Goal: Information Seeking & Learning: Learn about a topic

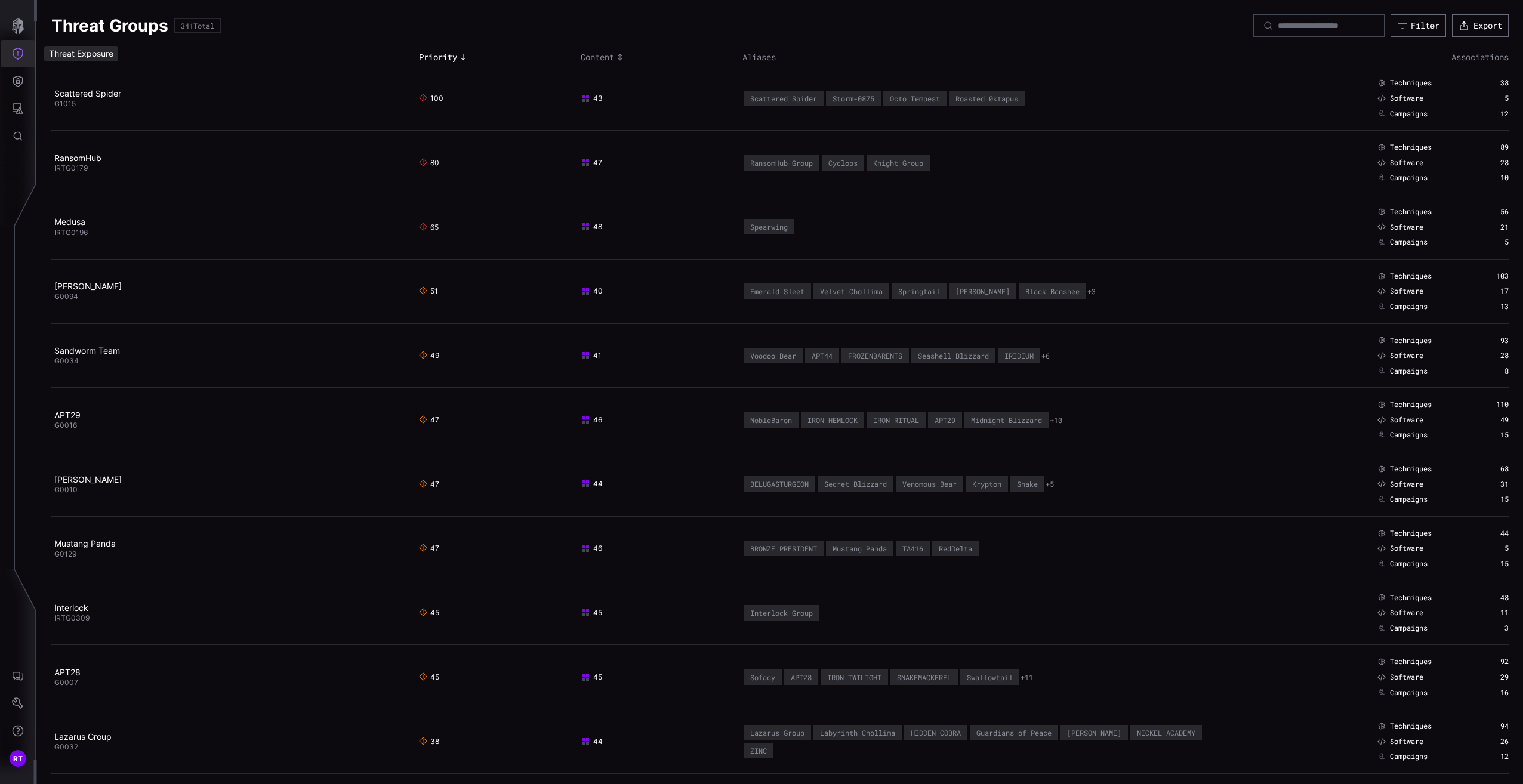
click at [13, 57] on icon "Threat Exposure" at bounding box center [18, 54] width 12 height 12
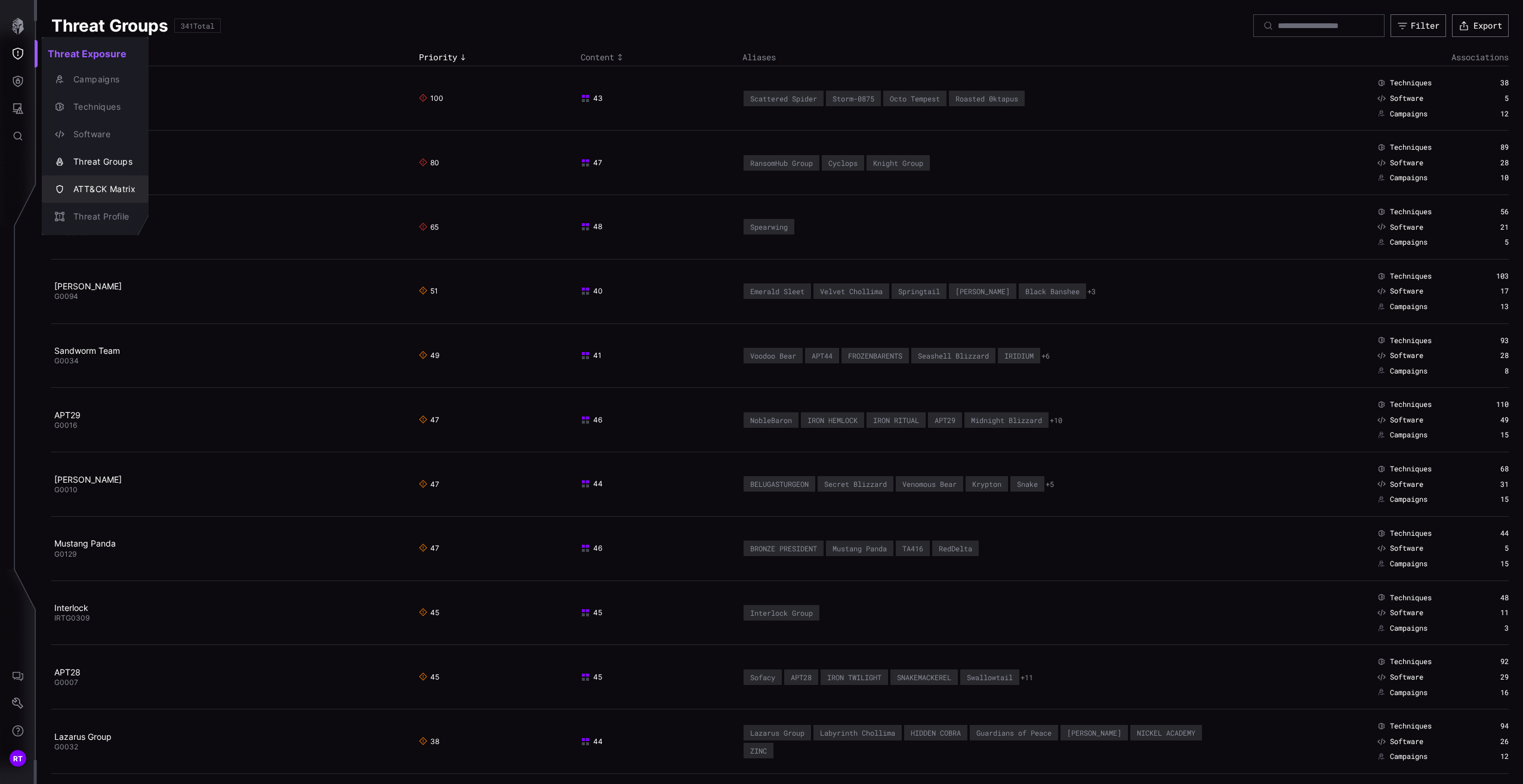
click at [94, 184] on div "ATT&CK Matrix" at bounding box center [101, 189] width 68 height 15
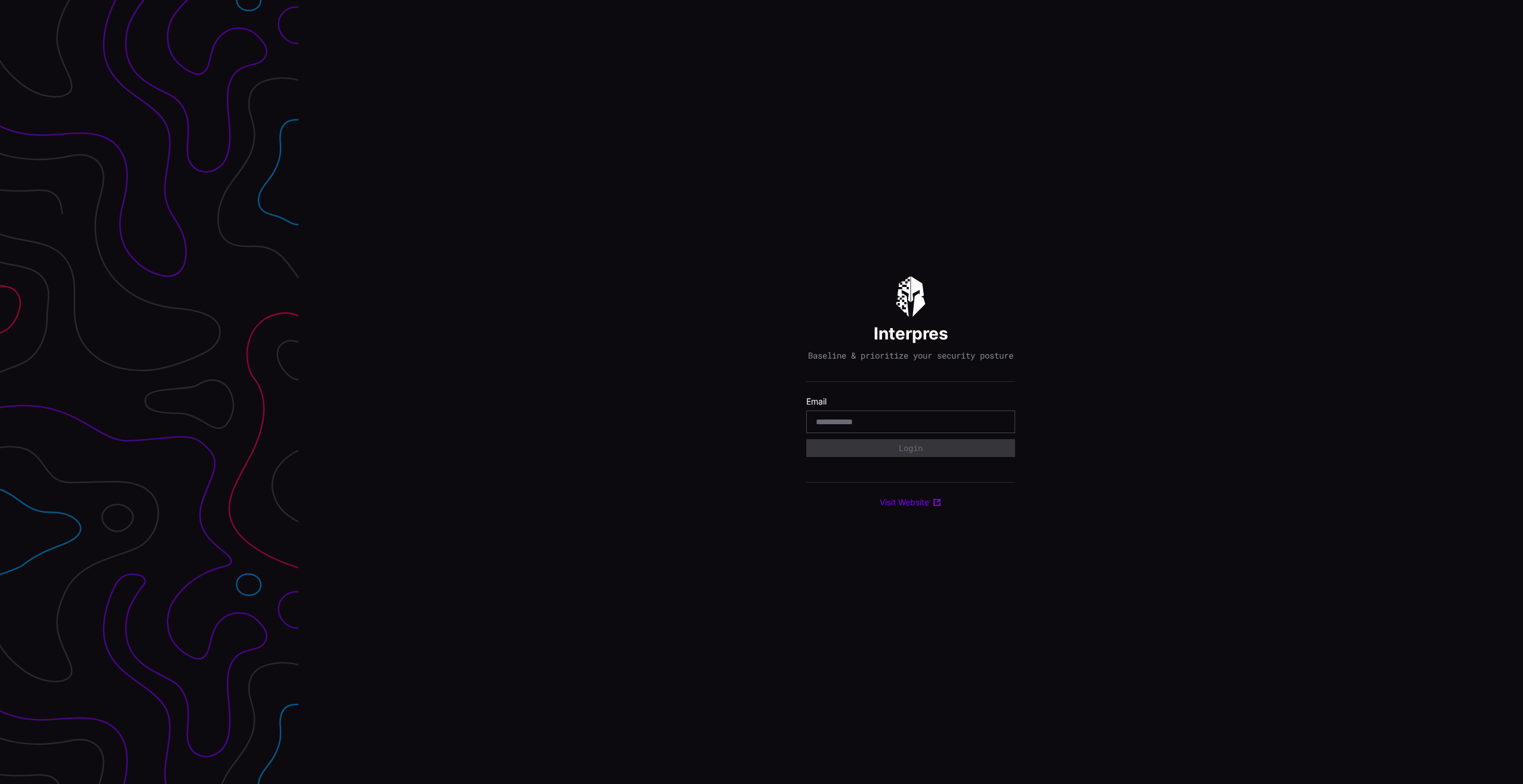
click at [832, 427] on input "email" at bounding box center [911, 422] width 190 height 11
type input "**********"
click at [858, 456] on input at bounding box center [846, 454] width 61 height 10
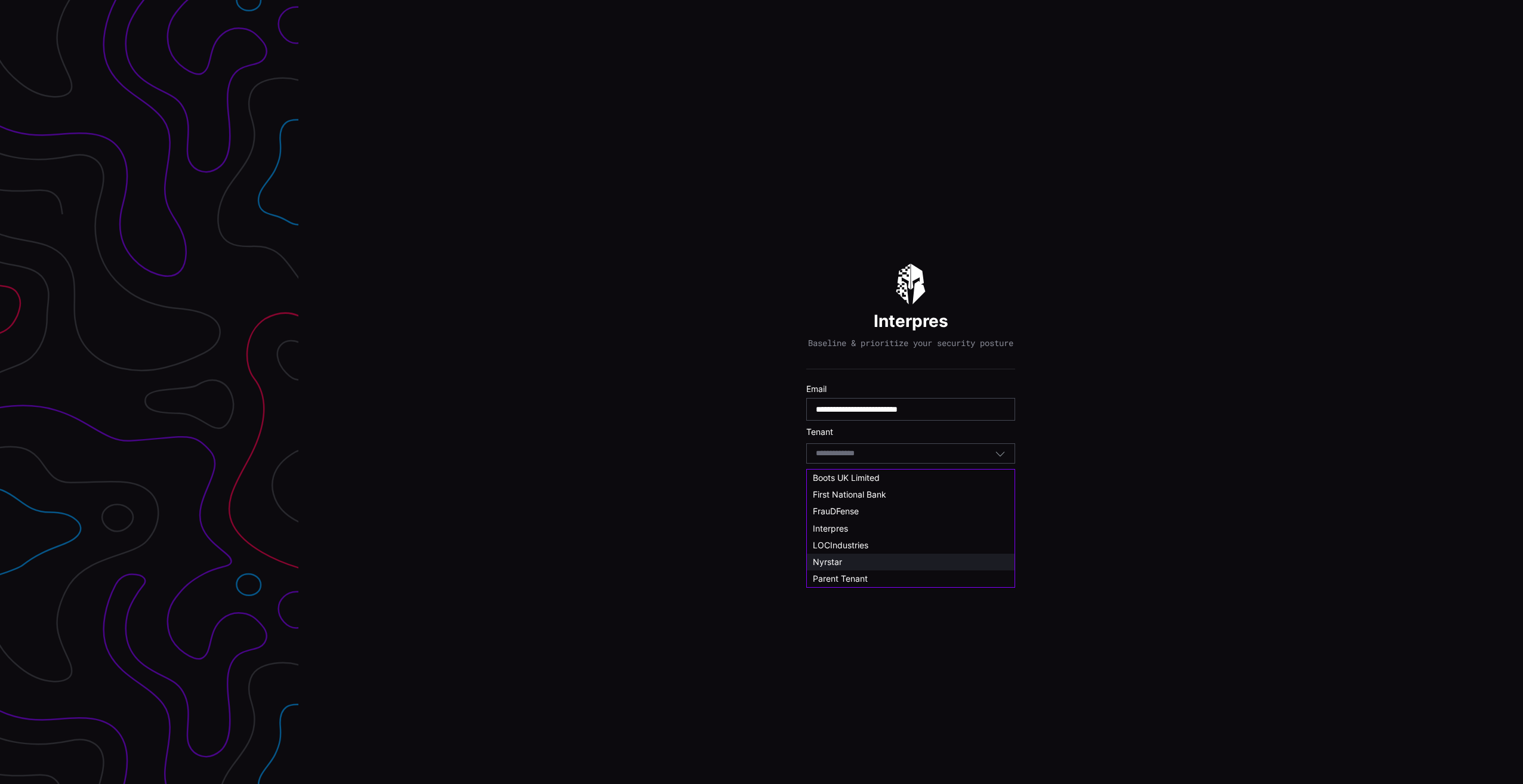
click at [843, 563] on div "Nyrstar" at bounding box center [910, 562] width 196 height 11
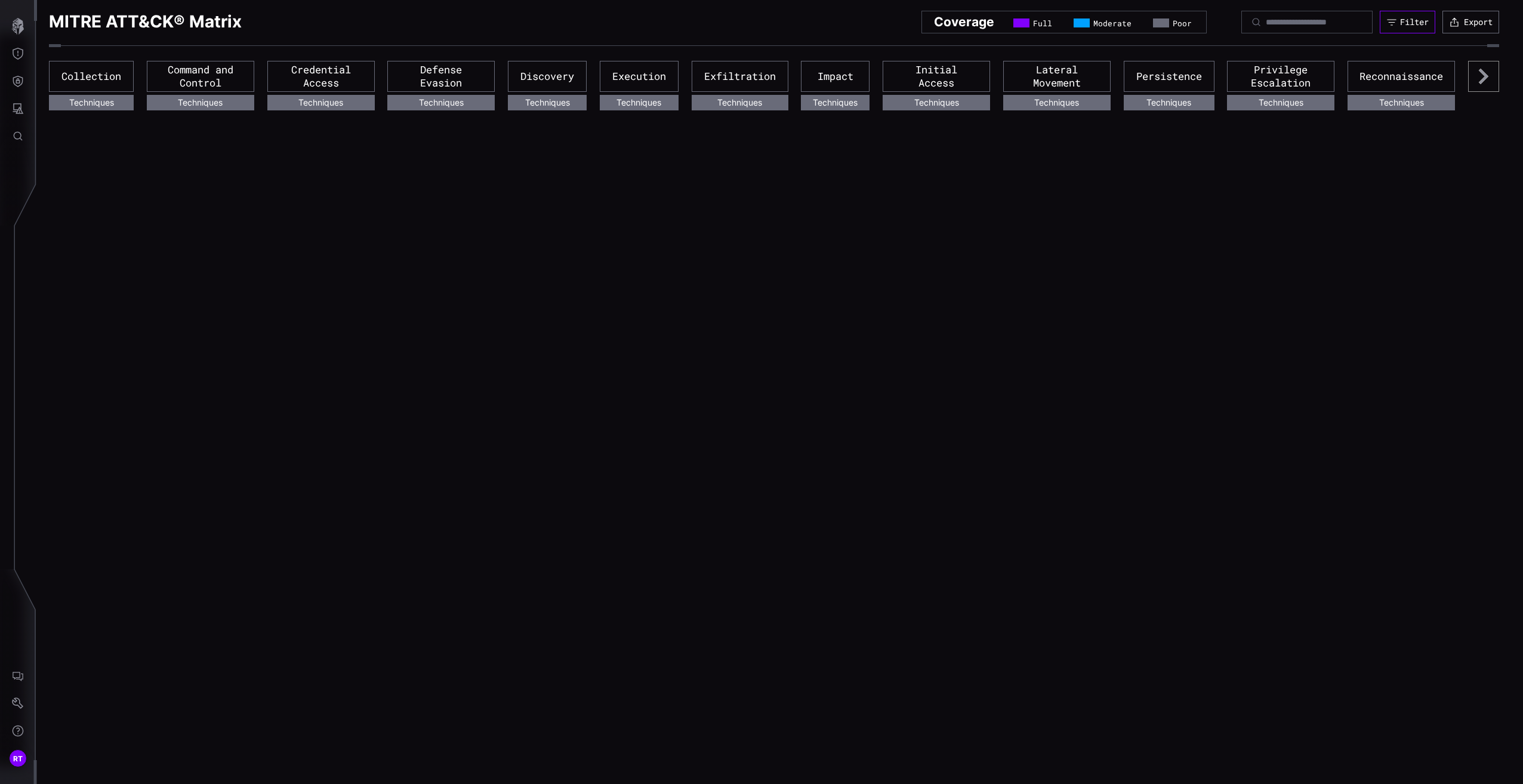
click at [1410, 25] on div "Filter" at bounding box center [1414, 22] width 29 height 11
click at [1075, 338] on div "MITRE ATT&CK® Matrix Coverage Full Moderate Poor Filter Export Collection Techn…" at bounding box center [780, 392] width 1486 height 784
click at [1277, 23] on input at bounding box center [1307, 22] width 84 height 11
type input "**********"
click at [304, 122] on link "OS Credential Dumping" at bounding box center [306, 128] width 71 height 22
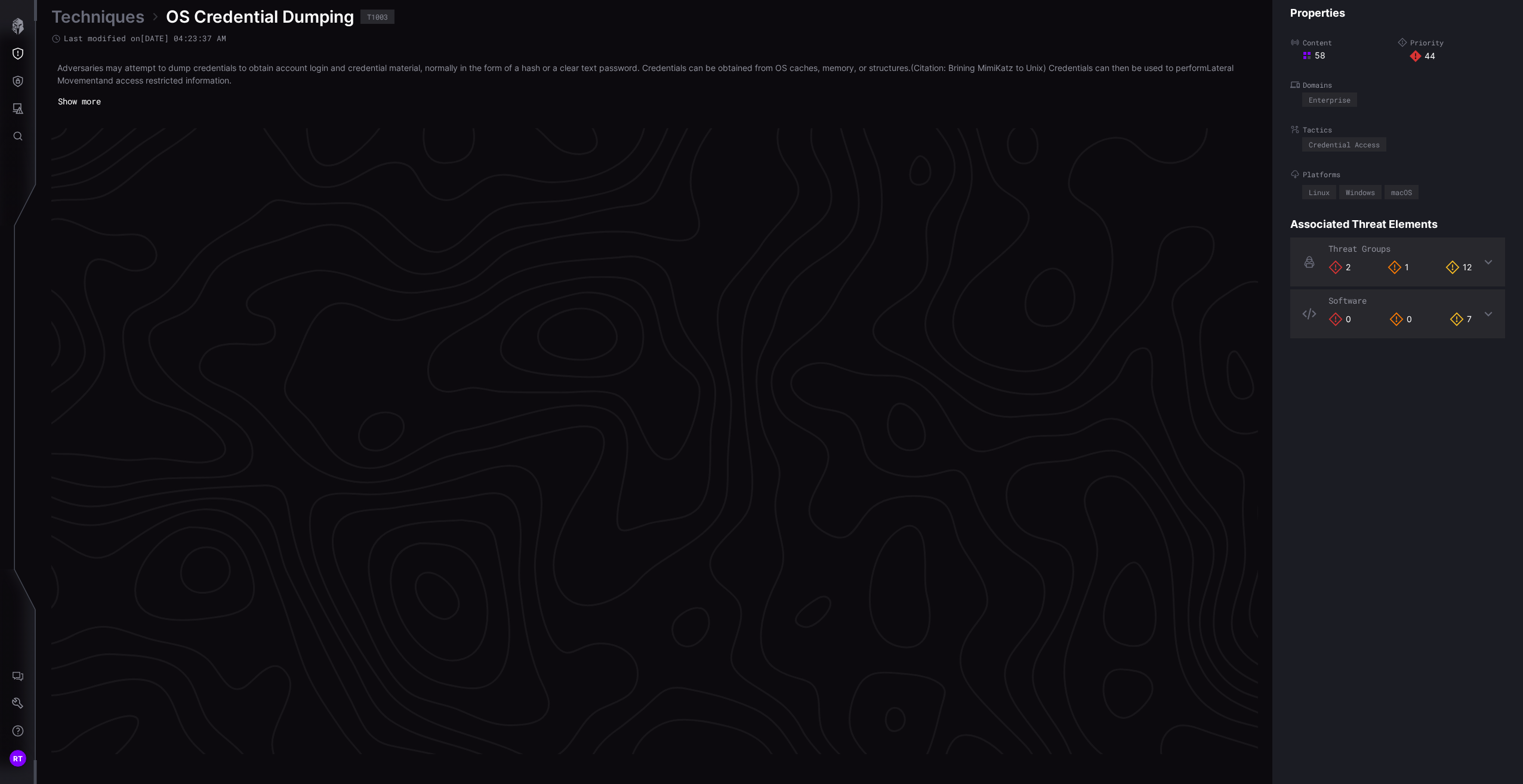
scroll to position [2376, 296]
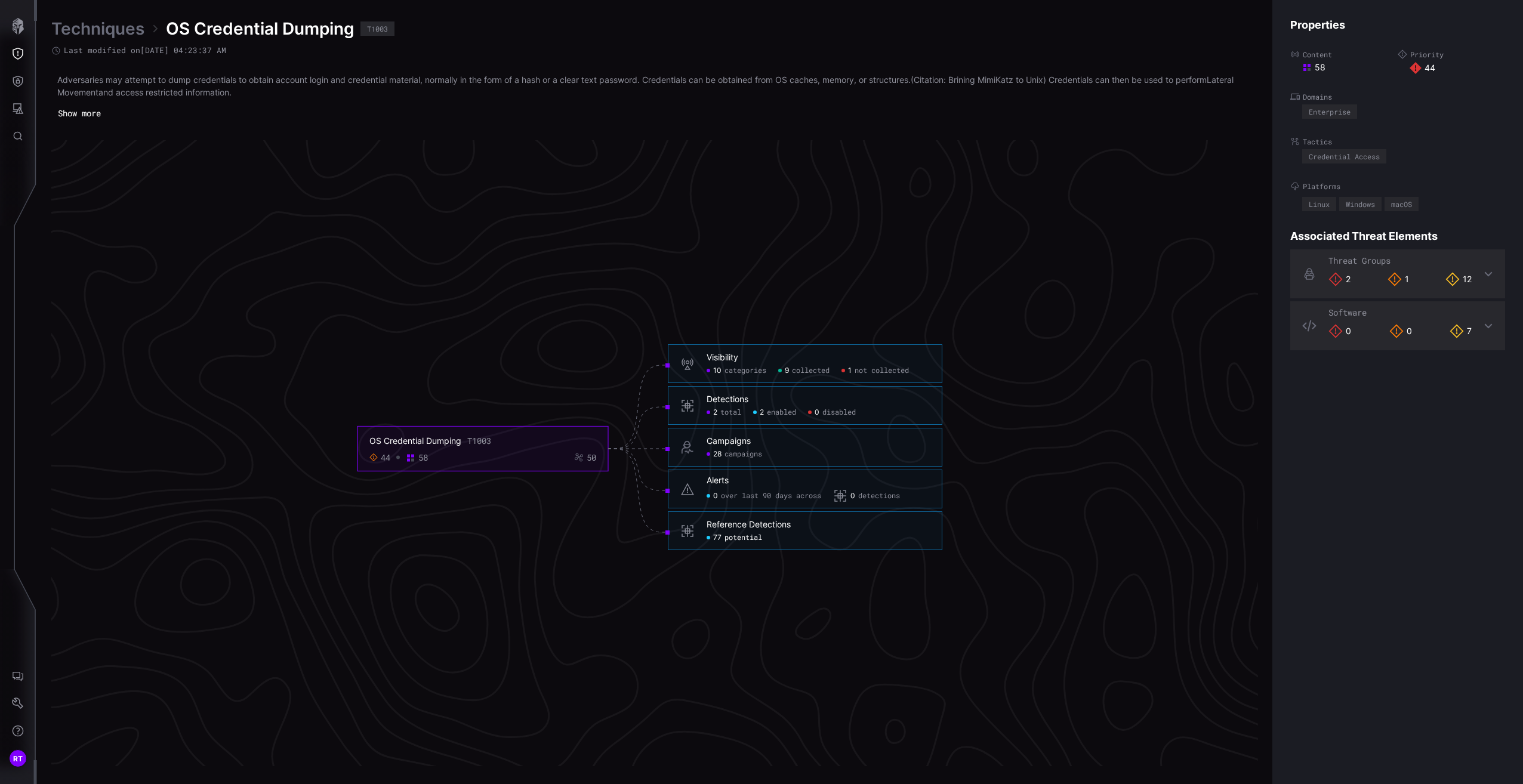
click at [727, 535] on span "potential" at bounding box center [743, 538] width 38 height 10
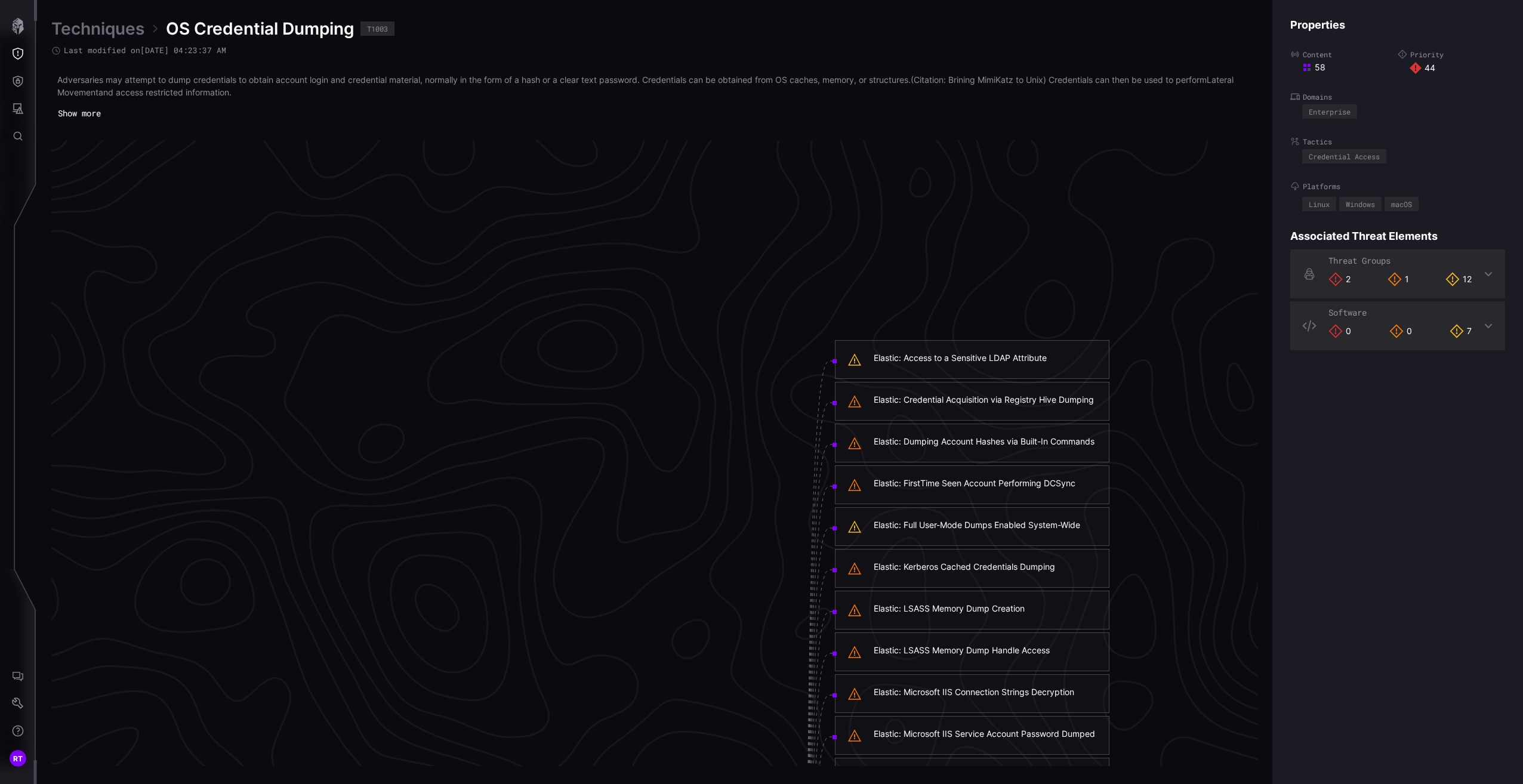
scroll to position [885, 296]
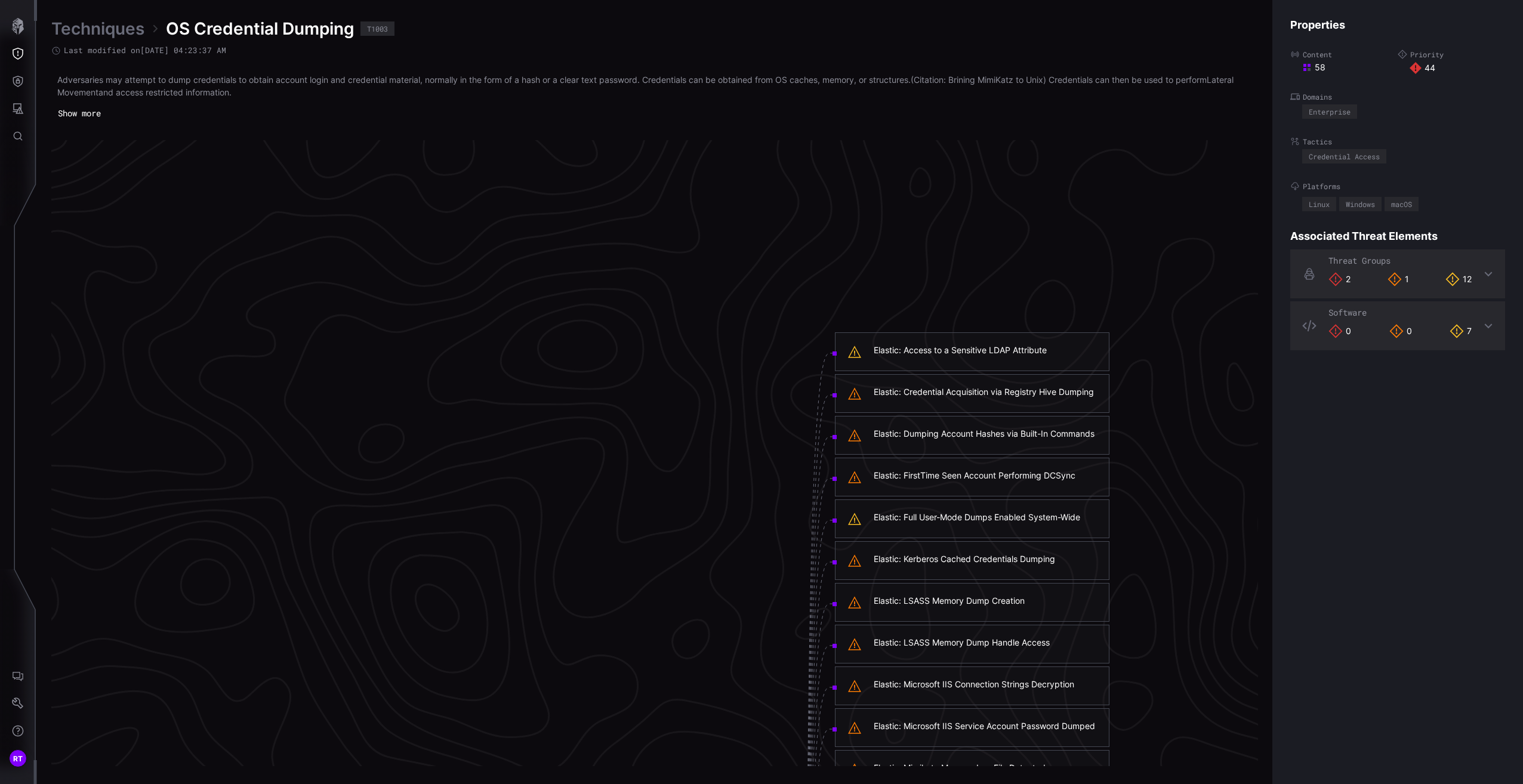
click at [1171, 20] on div "Techniques OS Credential Dumping T1003" at bounding box center [655, 28] width 1207 height 22
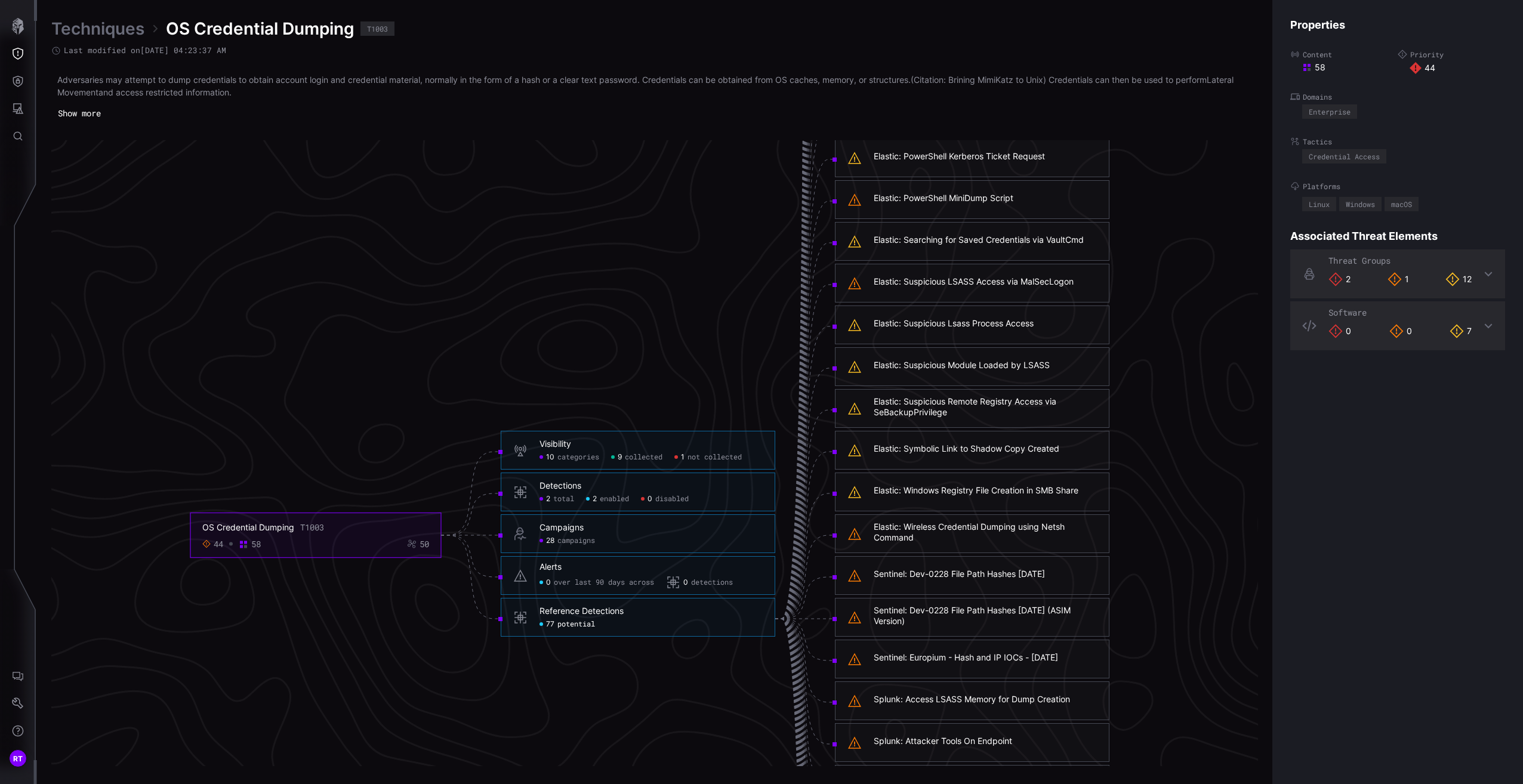
scroll to position [2665, 296]
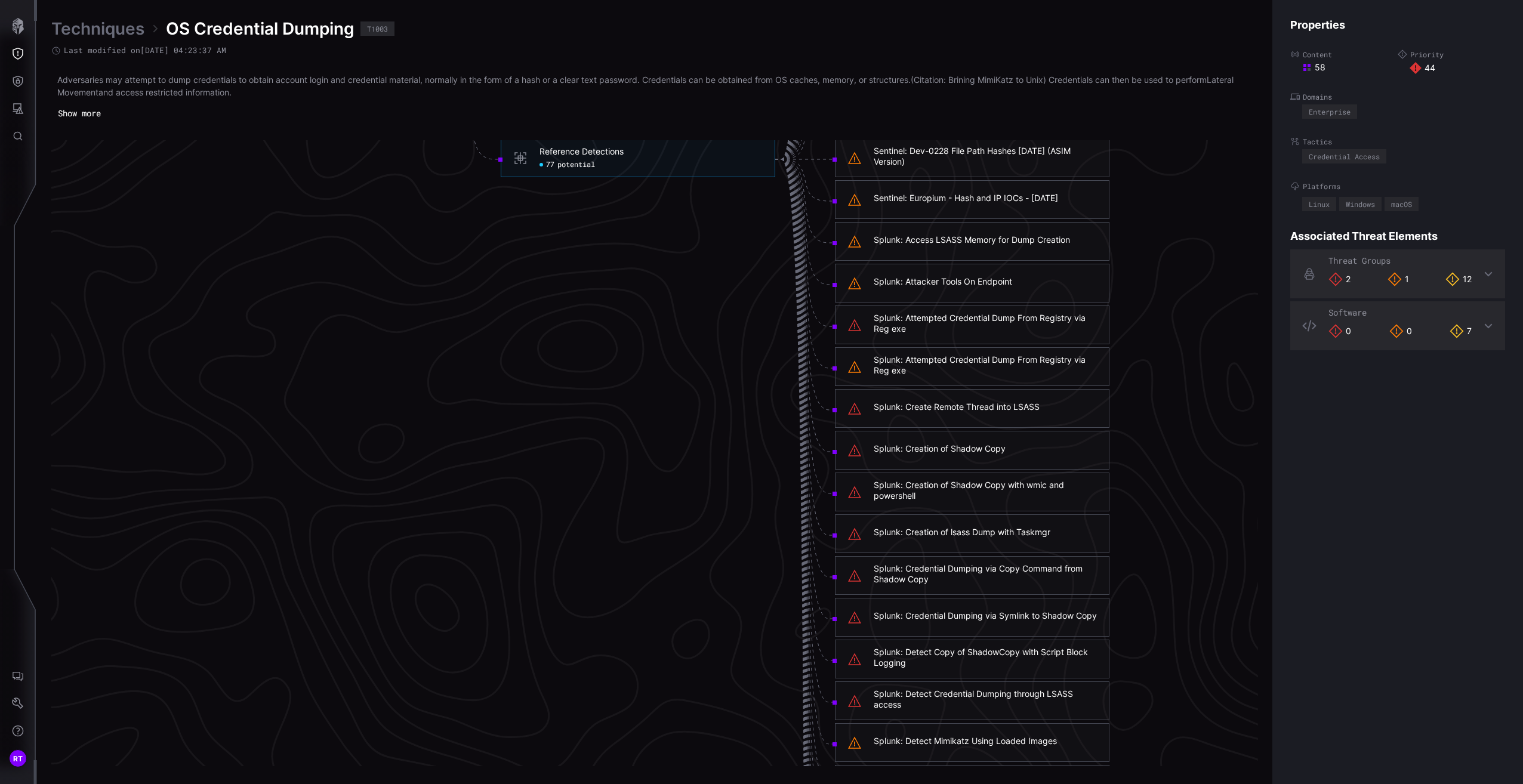
click at [978, 448] on div "Splunk: Creation of Shadow Copy" at bounding box center [940, 448] width 132 height 11
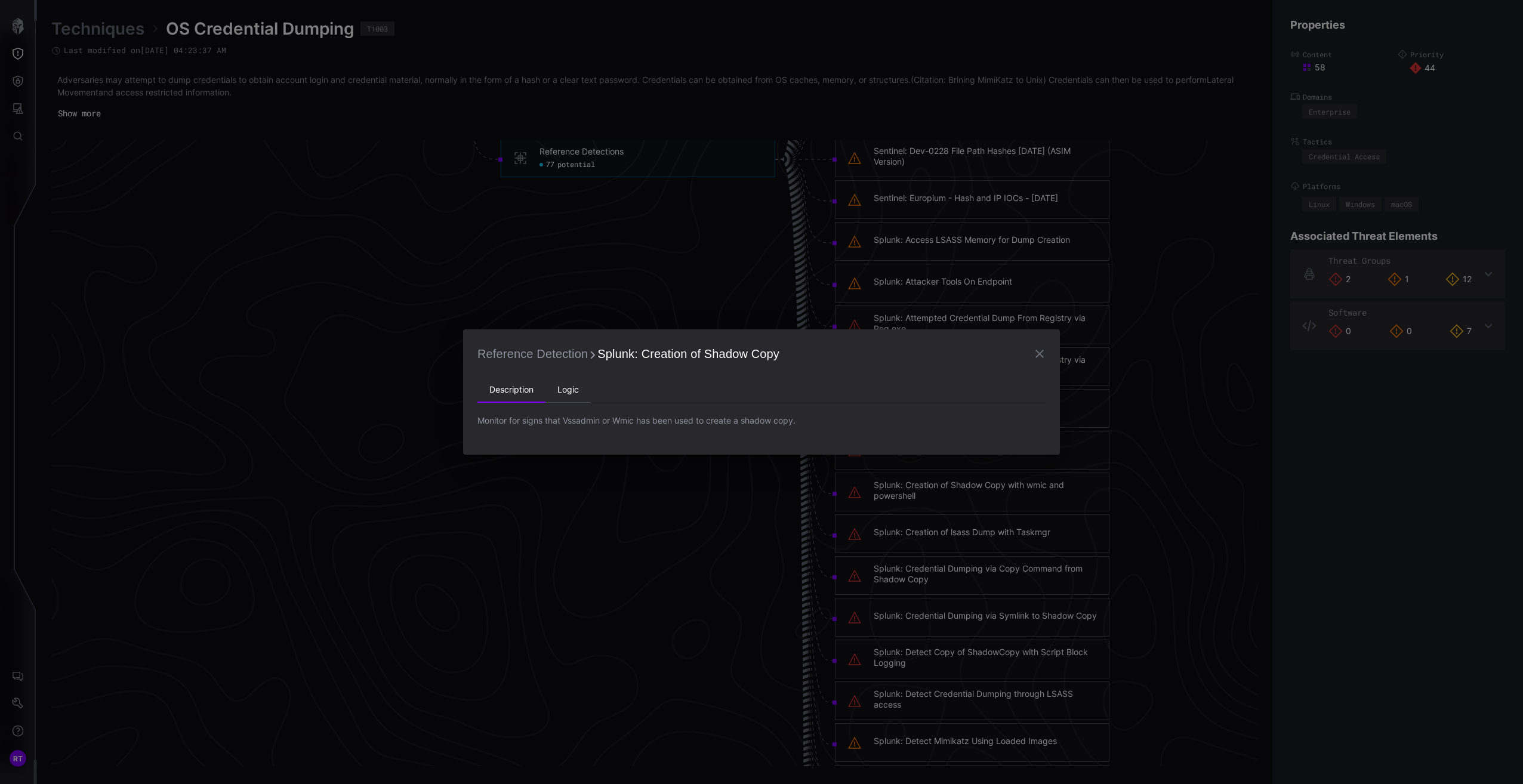
click at [560, 392] on li "Logic" at bounding box center [568, 390] width 45 height 24
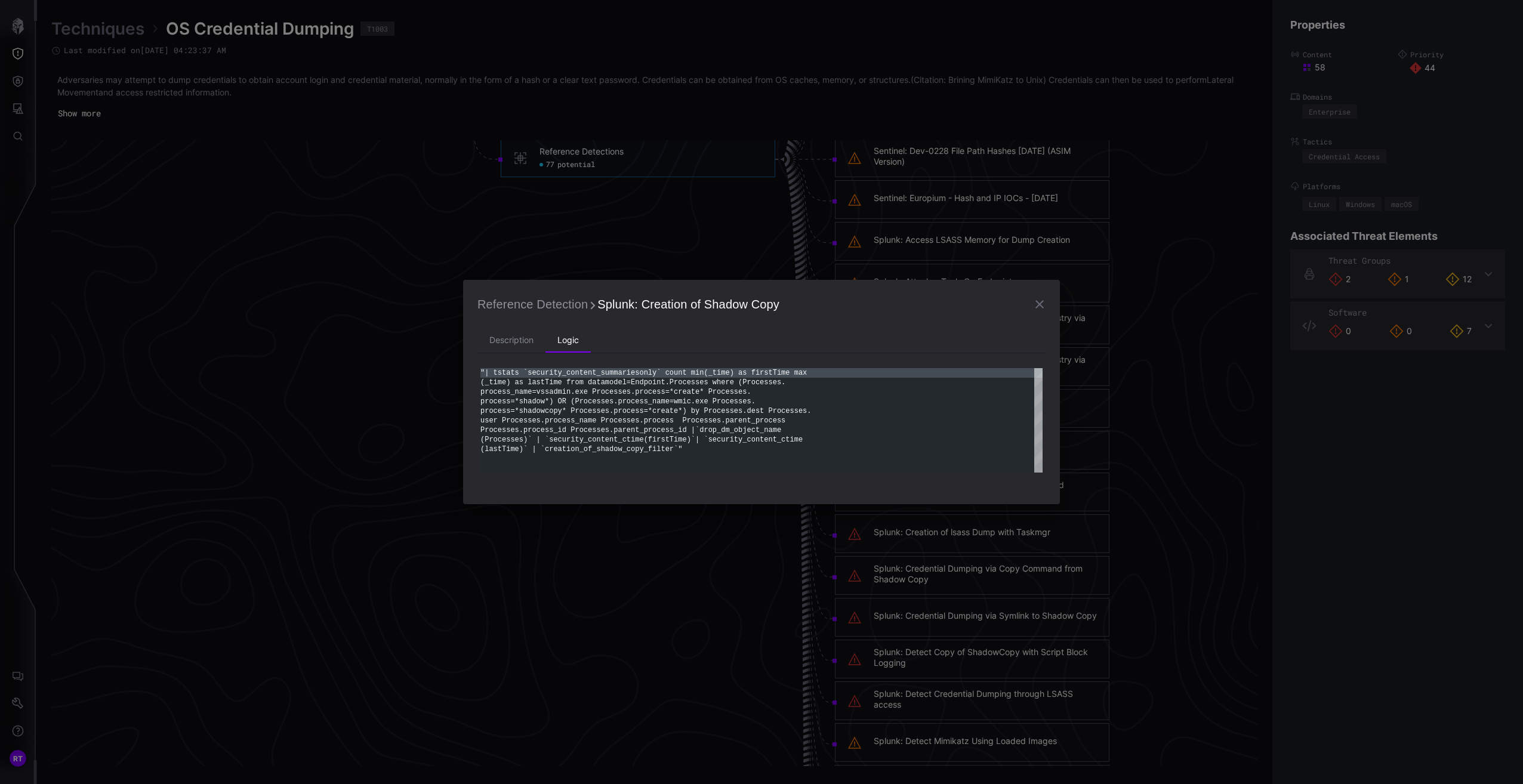
scroll to position [0, 0]
type textarea "**********"
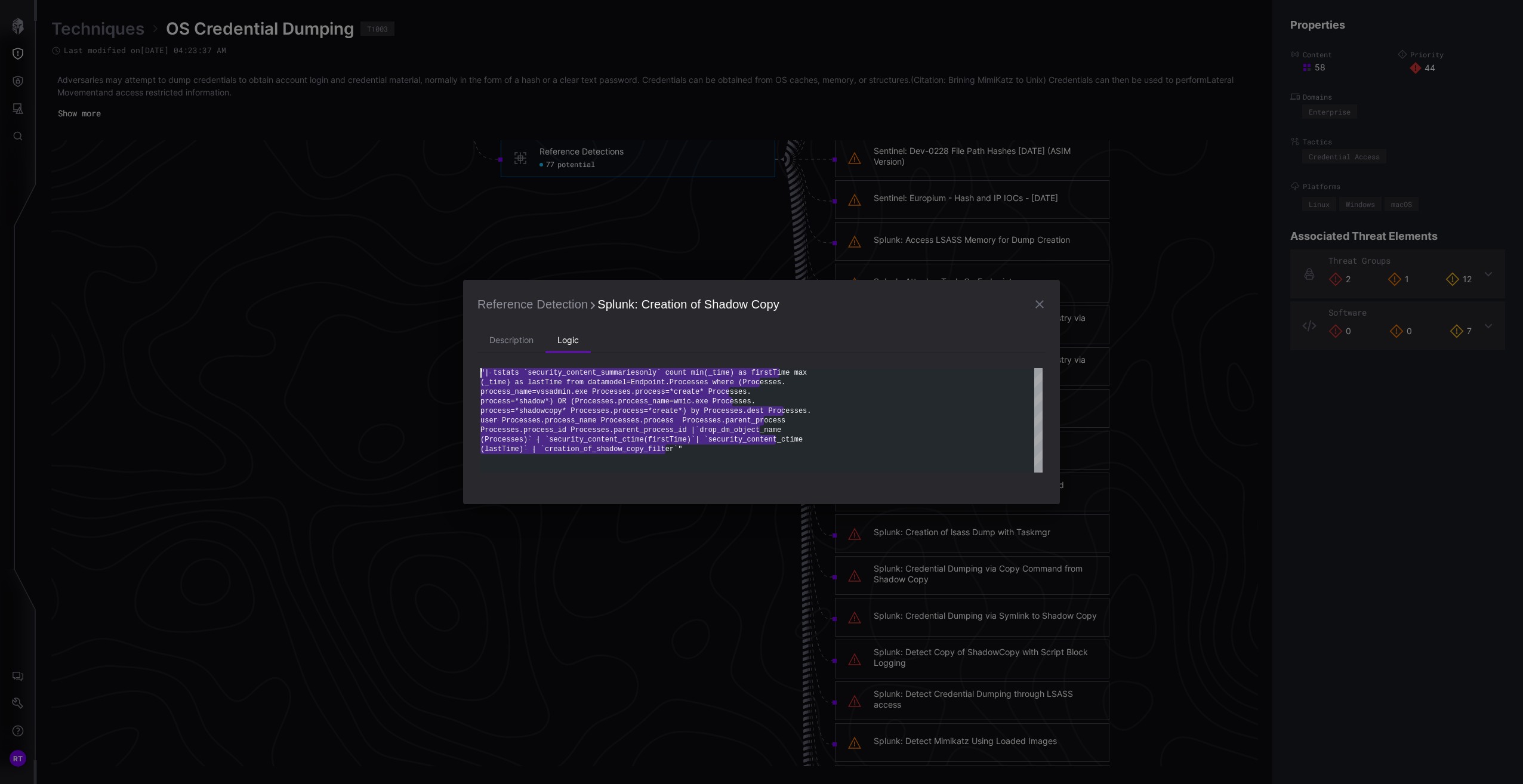
drag, startPoint x: 667, startPoint y: 451, endPoint x: 479, endPoint y: 377, distance: 202.0
click at [481, 377] on div ""| tstats `security_content_summariesonly` count m in(_time) as firstTime max (…" at bounding box center [762, 420] width 562 height 105
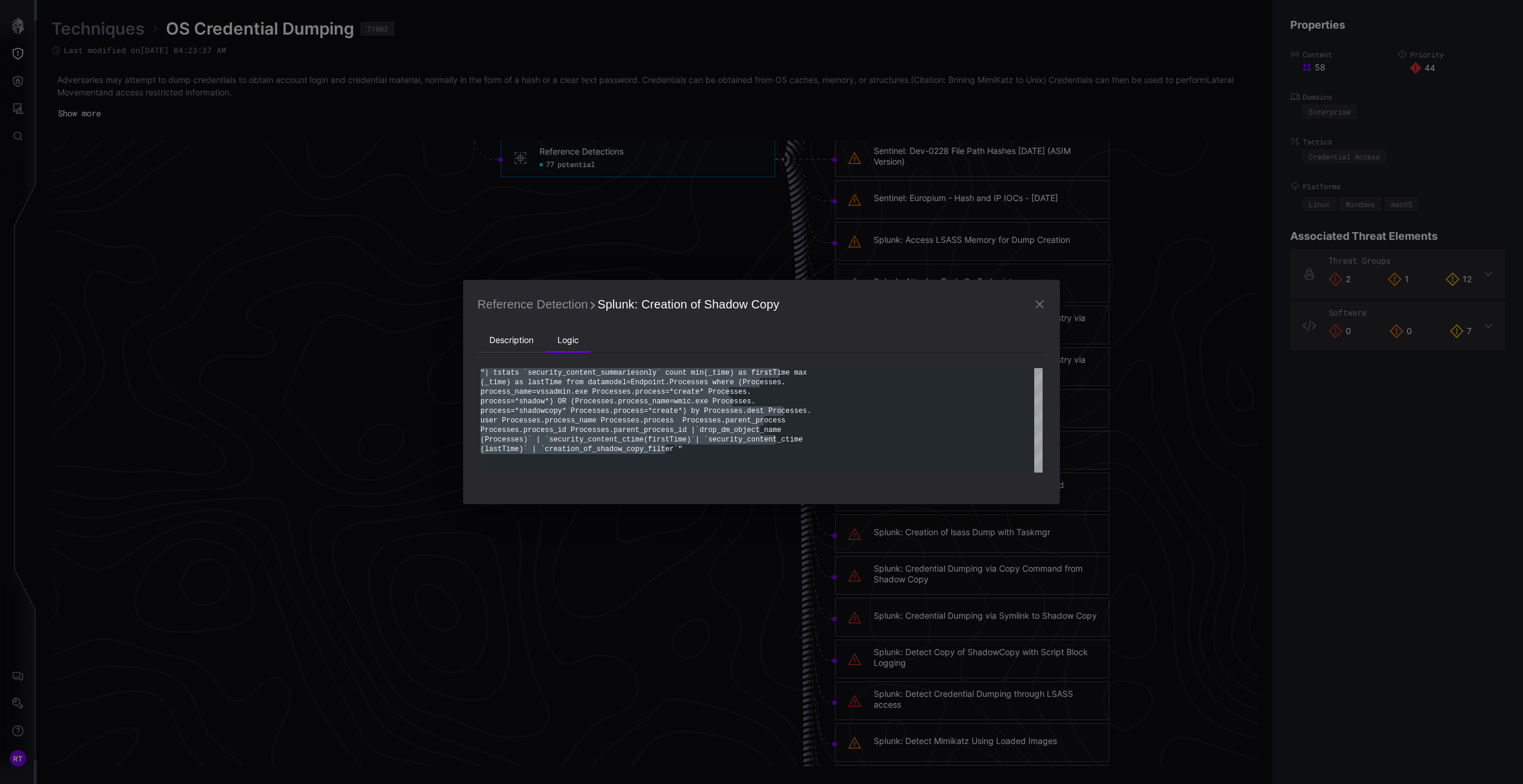
click at [498, 339] on li "Description" at bounding box center [511, 340] width 68 height 24
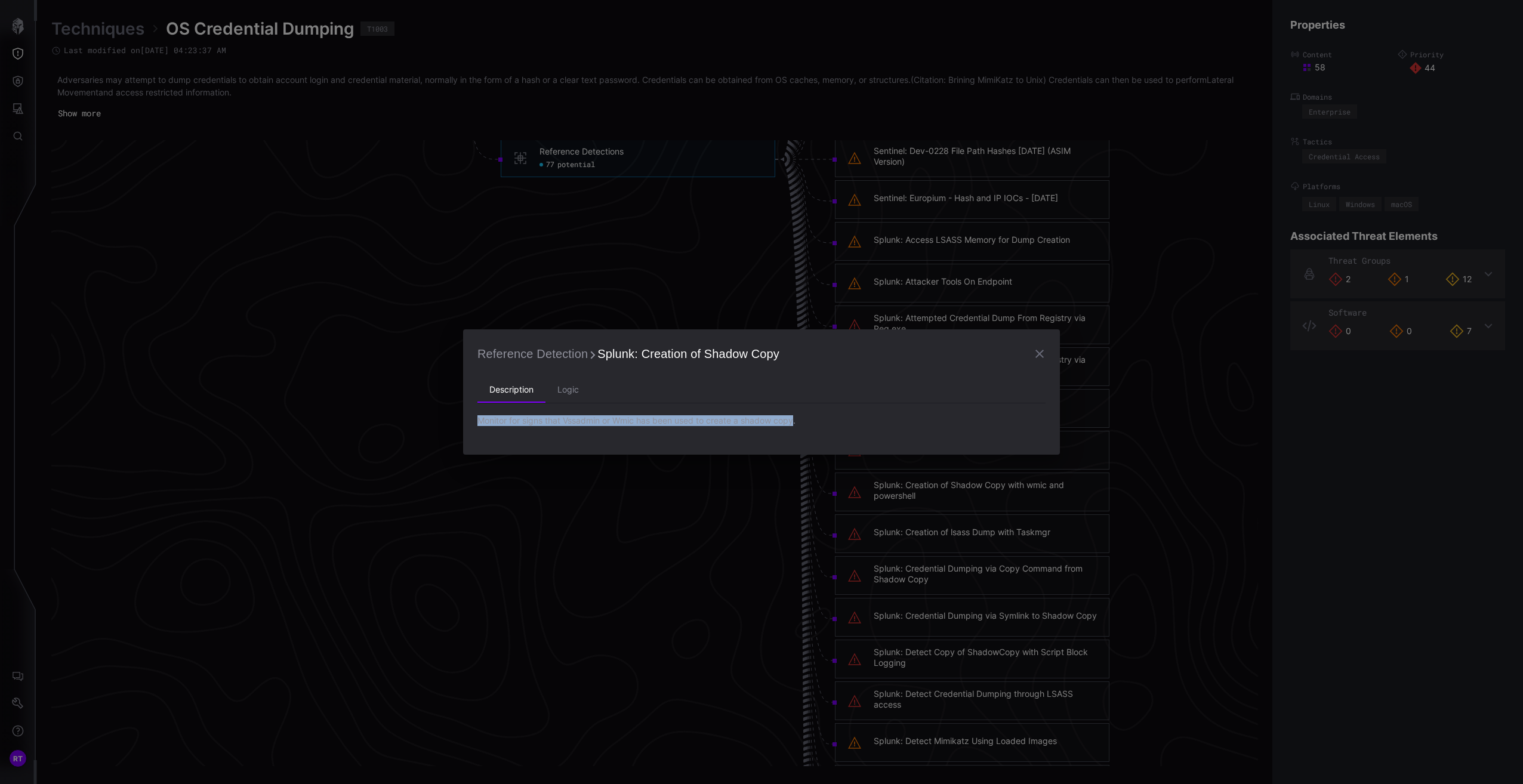
drag, startPoint x: 797, startPoint y: 422, endPoint x: 477, endPoint y: 420, distance: 320.0
click at [477, 420] on p "Monitor for signs that Vssadmin or Wmic has been used to create a shadow copy." at bounding box center [761, 421] width 568 height 11
copy p "Monitor for signs that Vssadmin or Wmic has been used to create a shadow copy"
click at [571, 390] on li "Logic" at bounding box center [568, 390] width 45 height 24
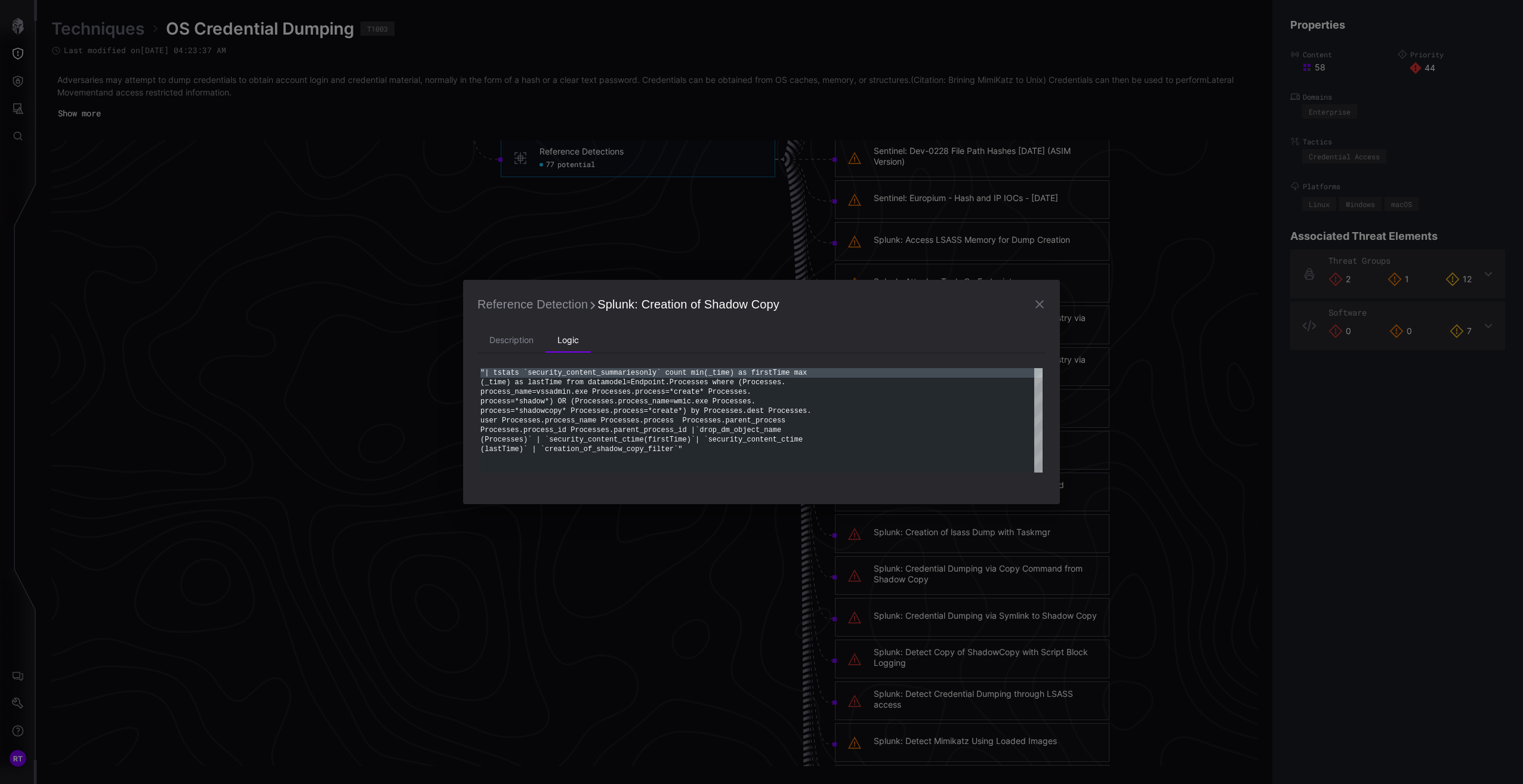
click at [1039, 298] on icon "button" at bounding box center [1040, 304] width 14 height 14
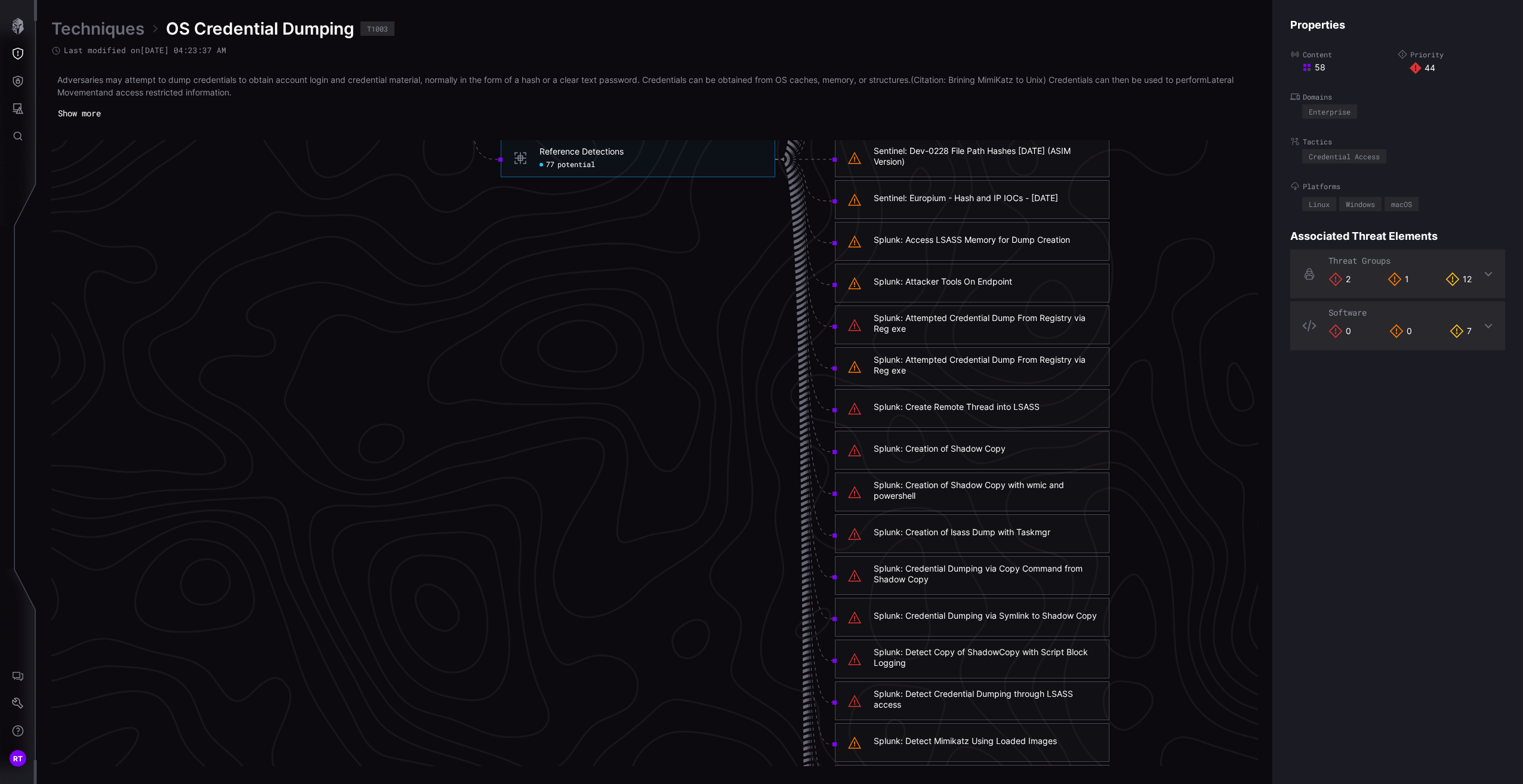
click at [967, 446] on div "Splunk: Creation of Shadow Copy" at bounding box center [940, 448] width 132 height 11
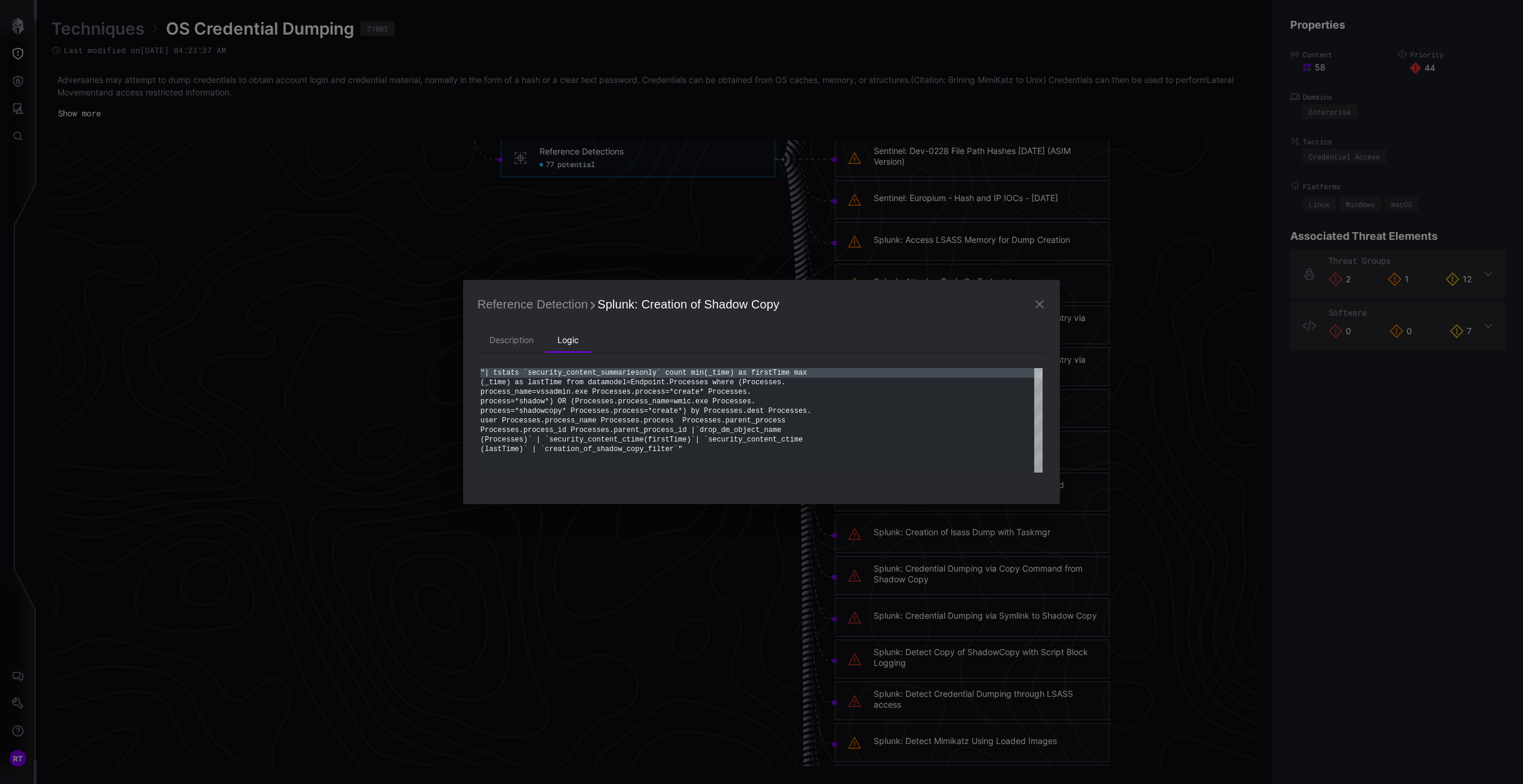
type textarea "**********"
drag, startPoint x: 688, startPoint y: 404, endPoint x: 657, endPoint y: 405, distance: 31.0
click at [657, 405] on div ""| tstats `security_content_summariesonly` count m in(_time) as firstTime max (…" at bounding box center [762, 420] width 562 height 105
click at [1040, 302] on icon "button" at bounding box center [1040, 304] width 14 height 14
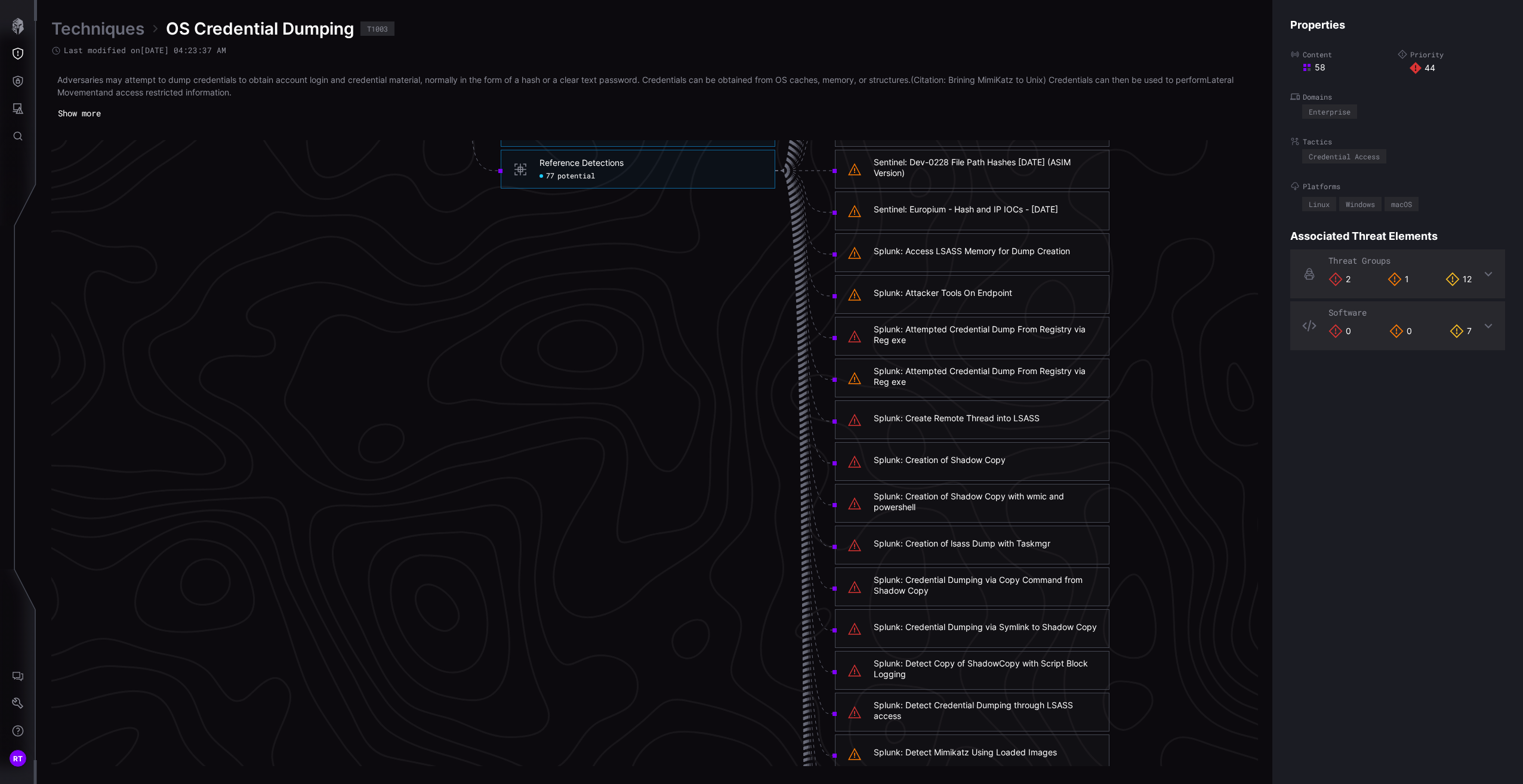
scroll to position [2665, 296]
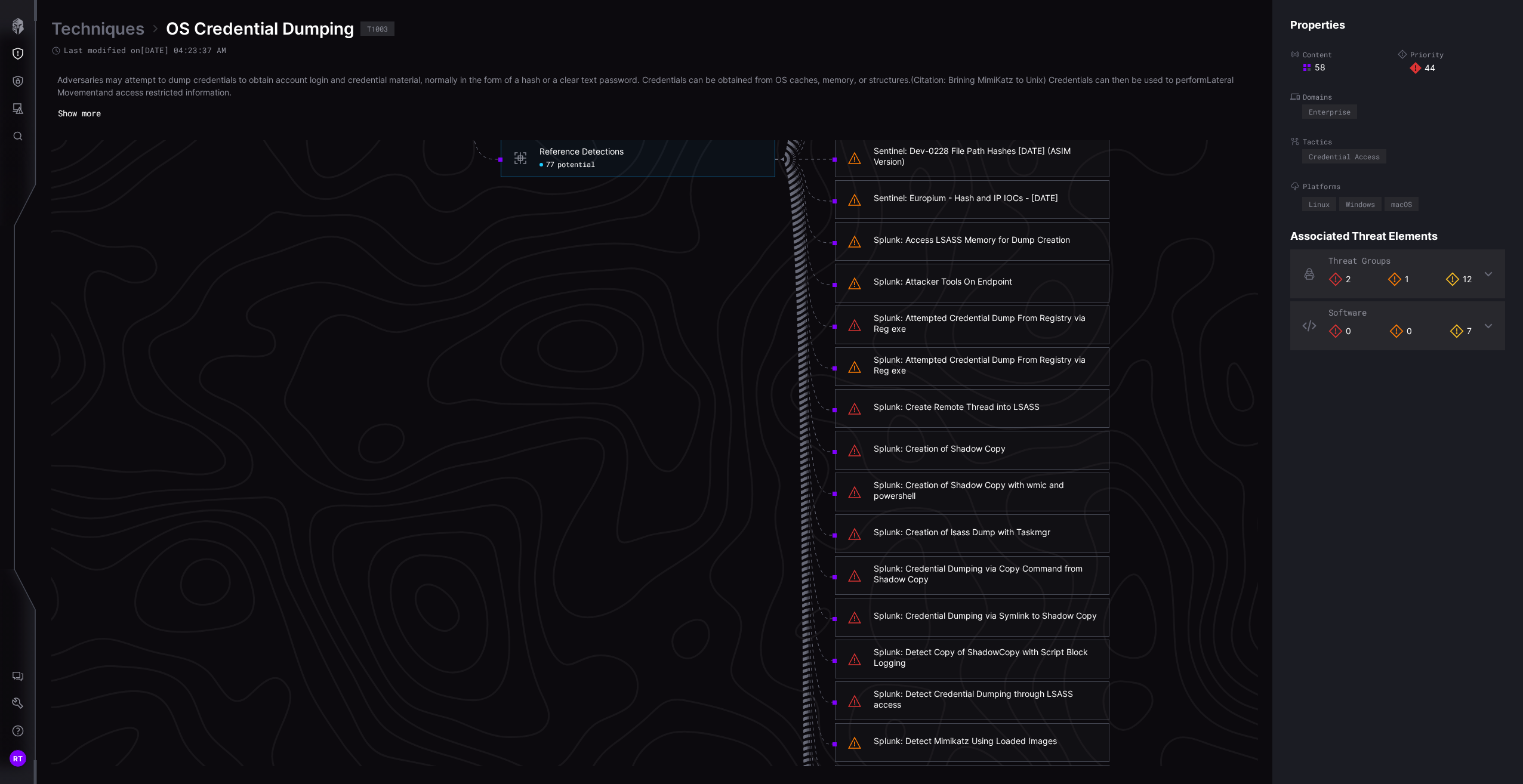
click at [1048, 484] on div "Splunk: Creation of Shadow Copy with wmic and powershell" at bounding box center [985, 490] width 223 height 22
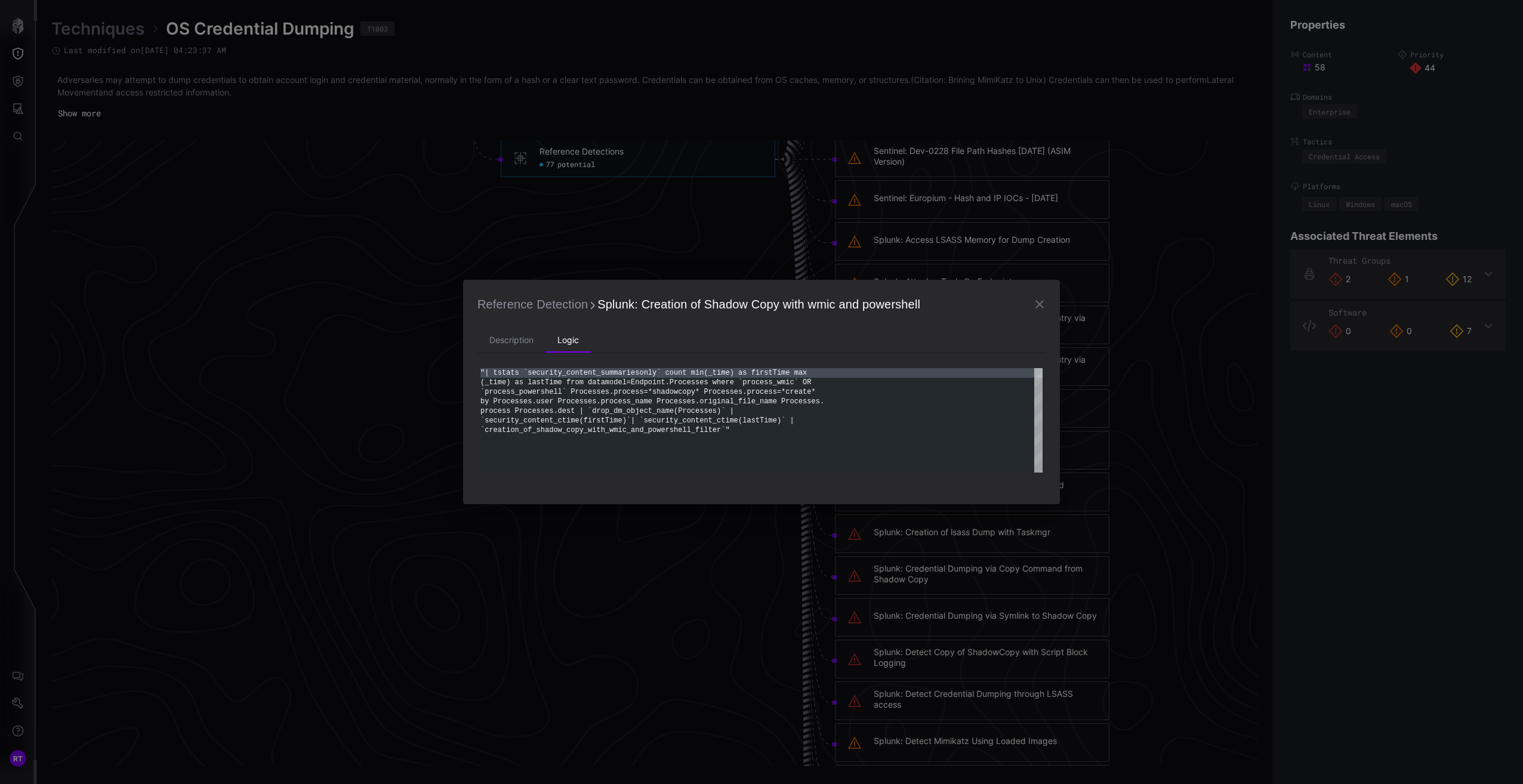
click at [1036, 306] on icon "button" at bounding box center [1040, 304] width 14 height 14
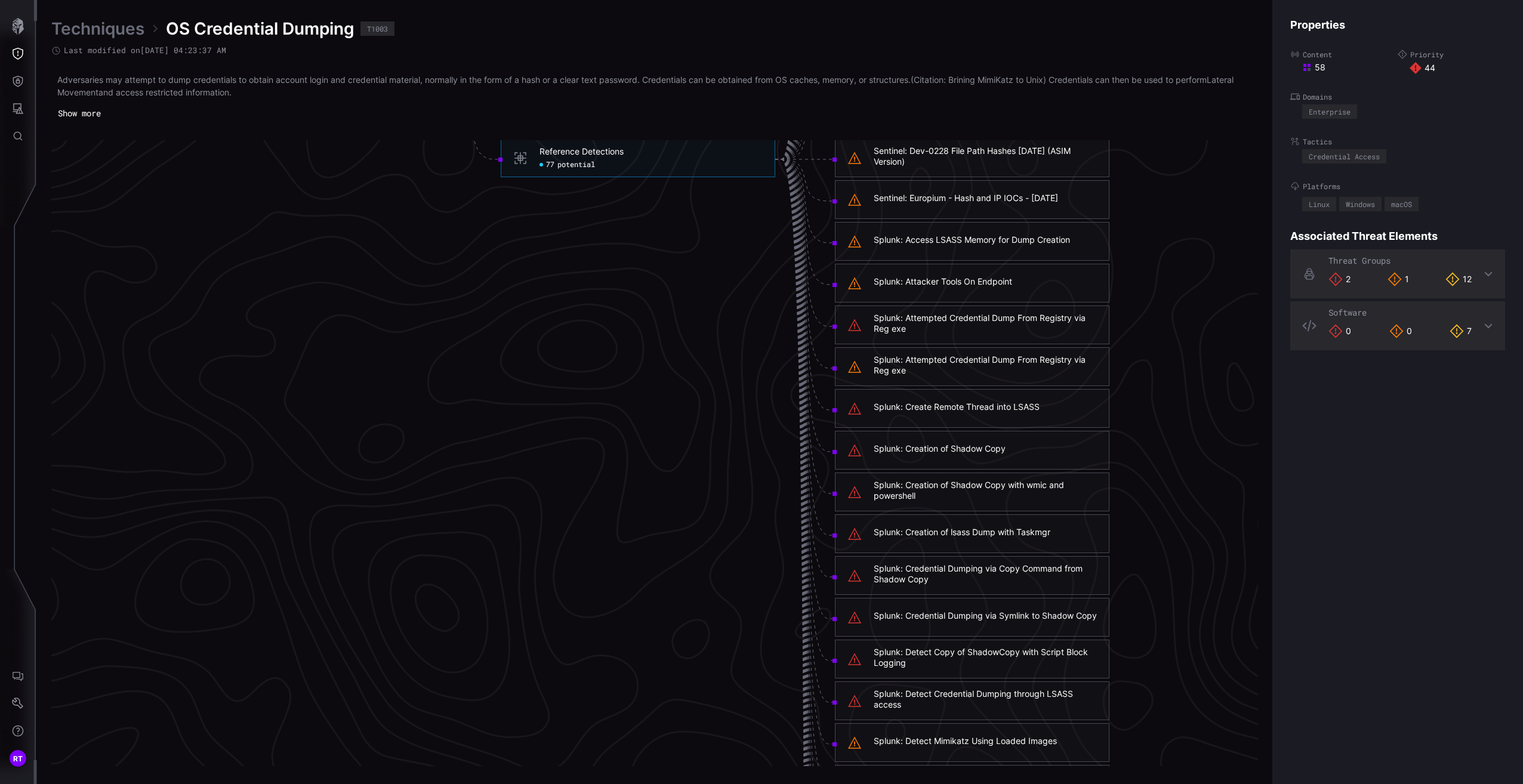
scroll to position [2725, 296]
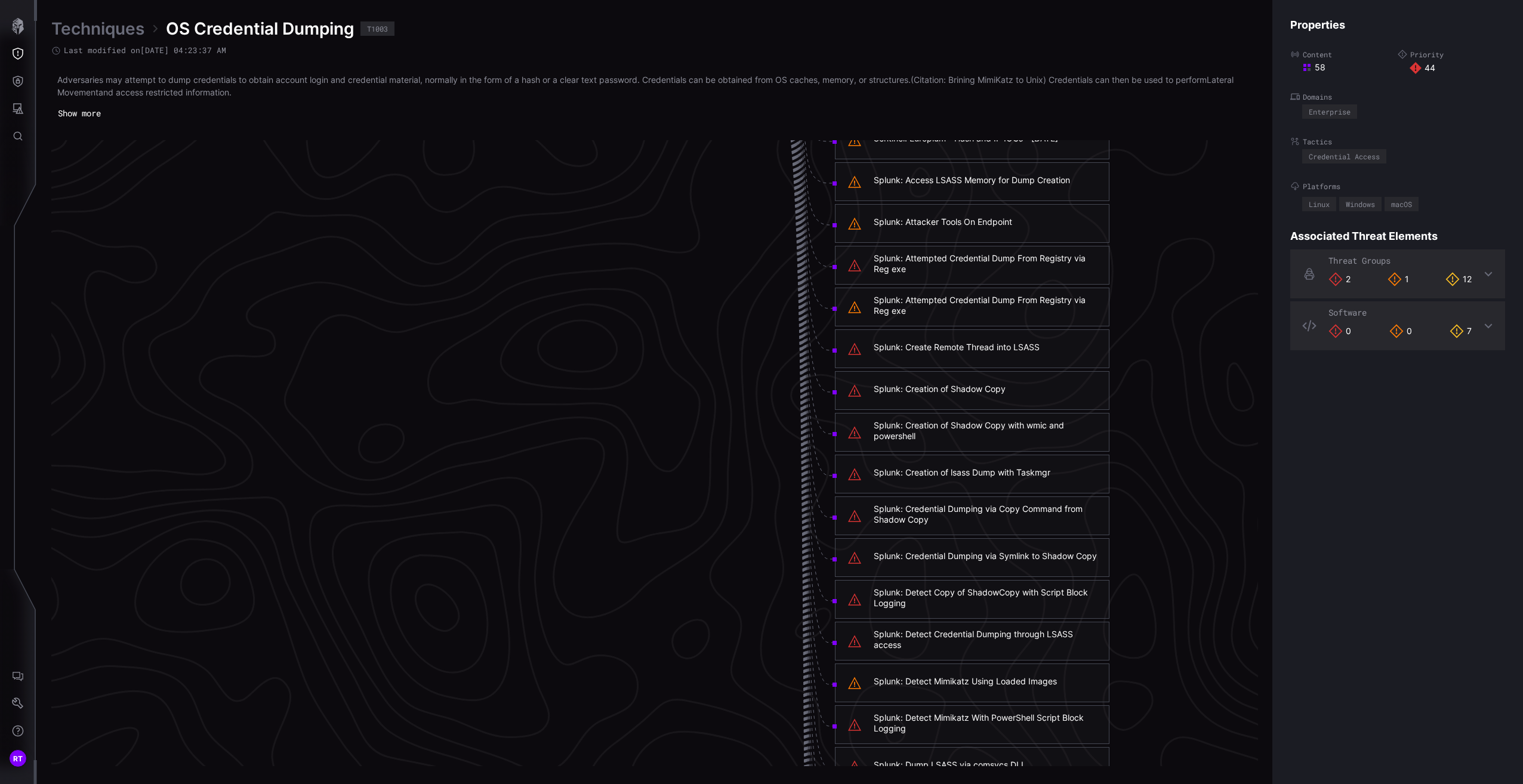
click at [994, 551] on div "Splunk: Credential Dumping via Symlink to Shadow Copy" at bounding box center [985, 556] width 223 height 11
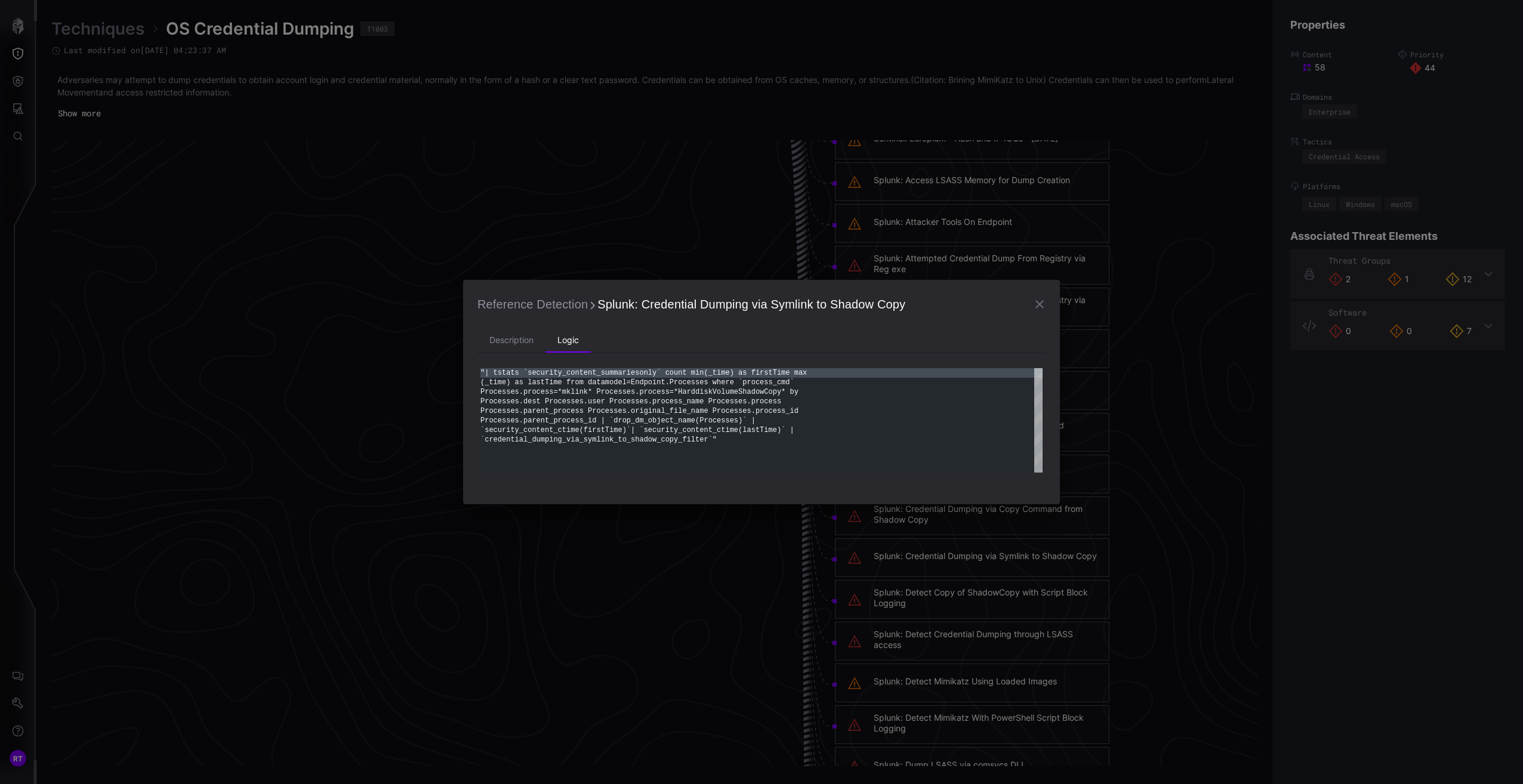
click at [1038, 302] on icon "button" at bounding box center [1039, 304] width 9 height 9
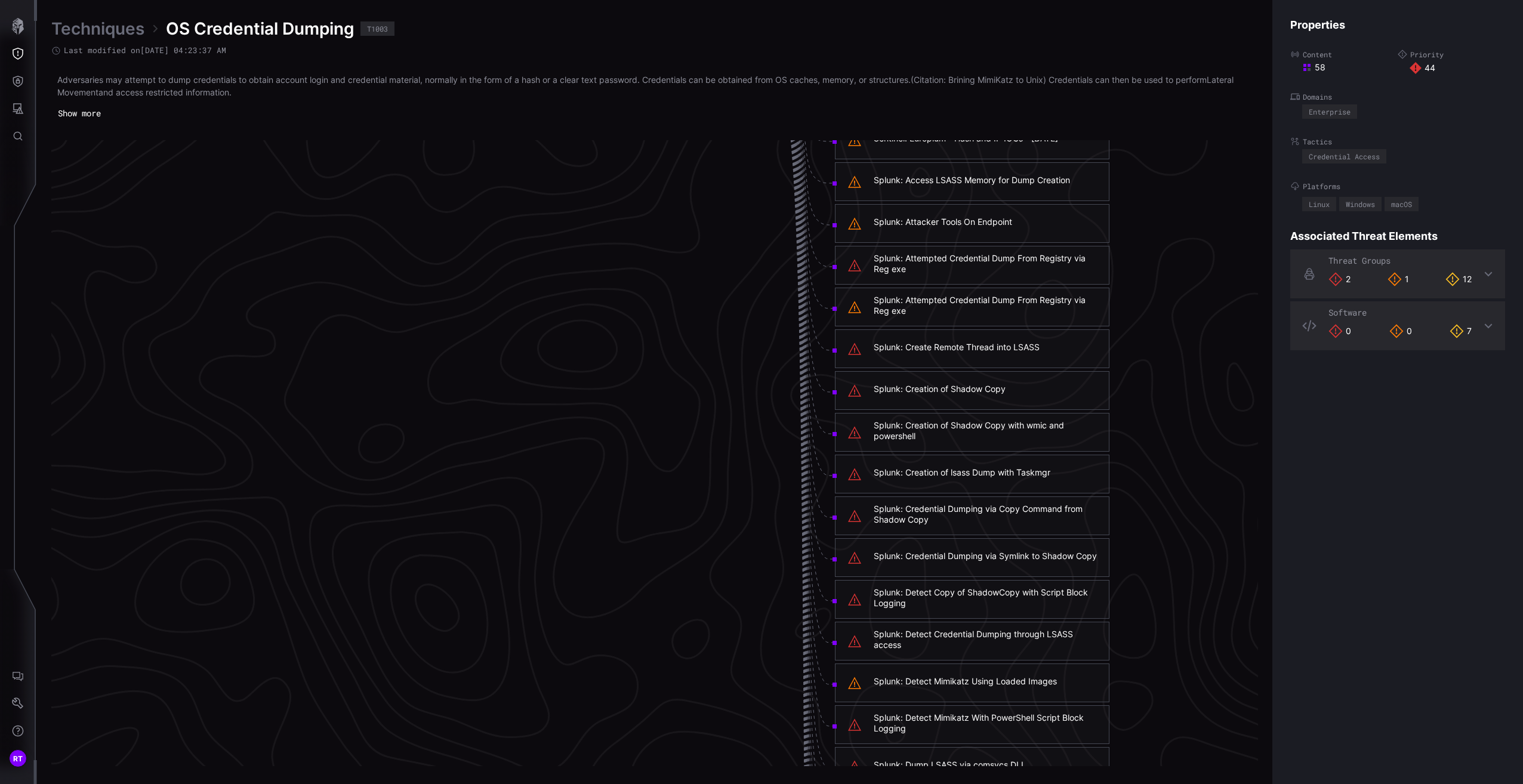
scroll to position [2844, 296]
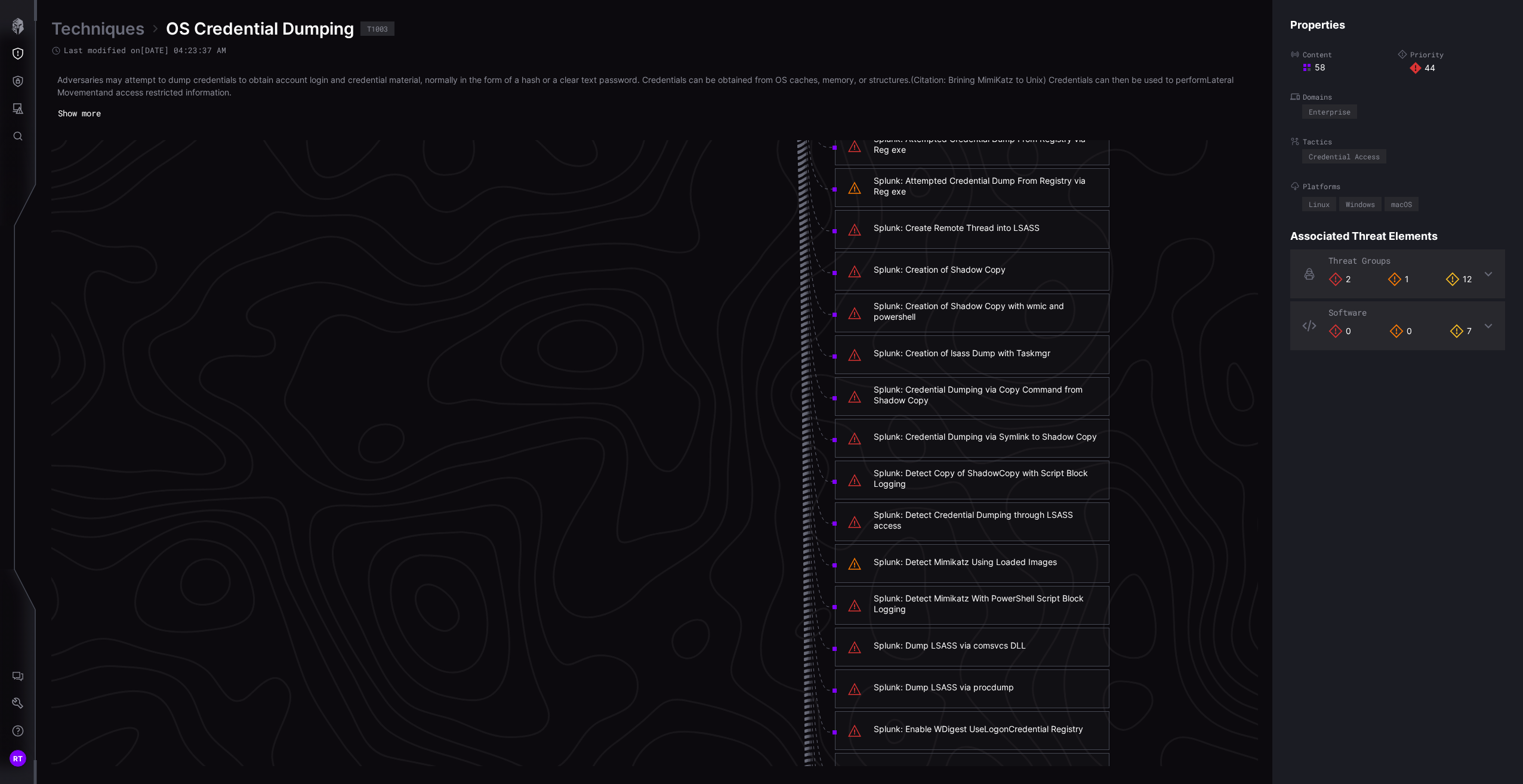
click at [992, 564] on div "Splunk: Detect Mimikatz Using Loaded Images" at bounding box center [965, 562] width 183 height 11
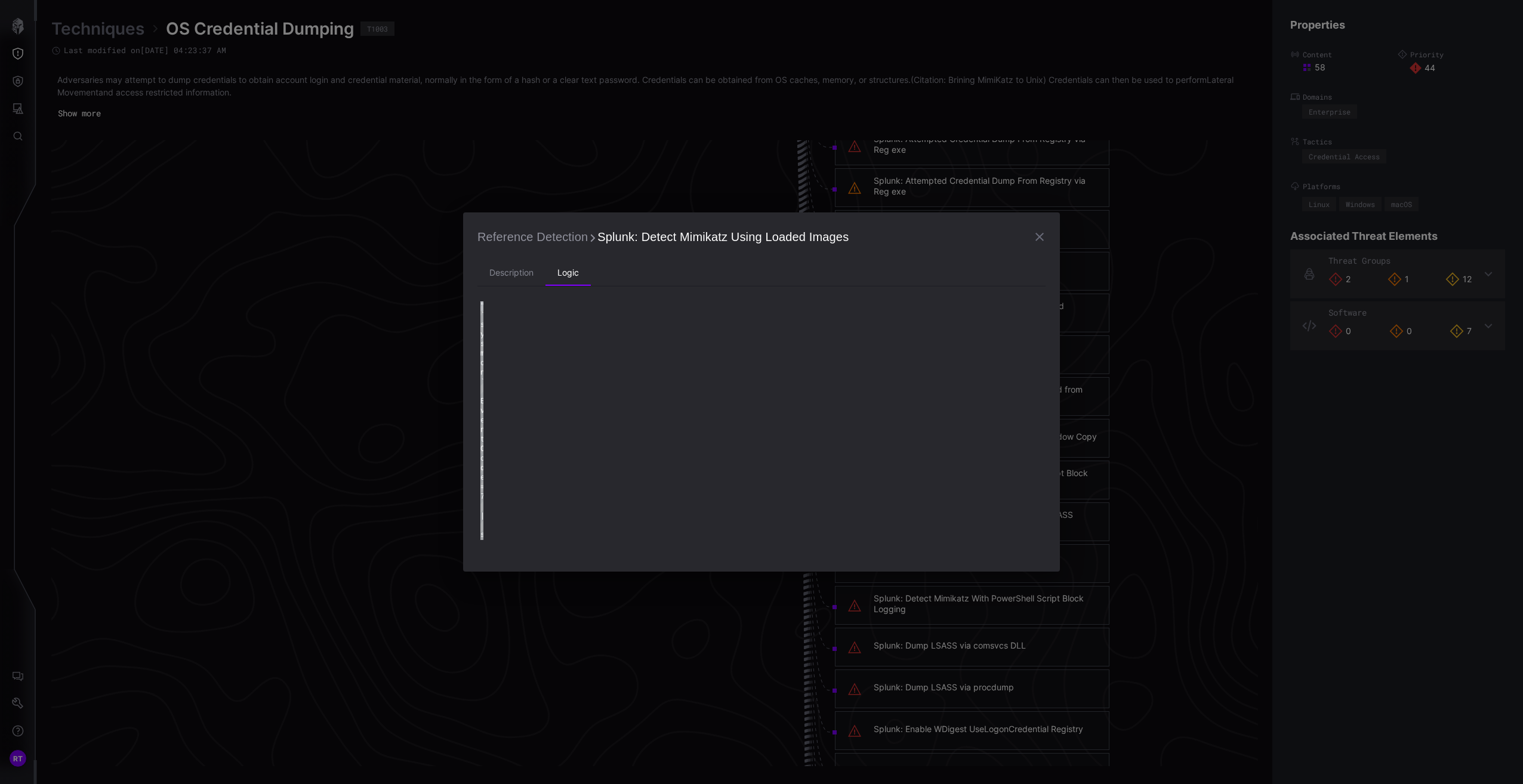
type textarea "**********"
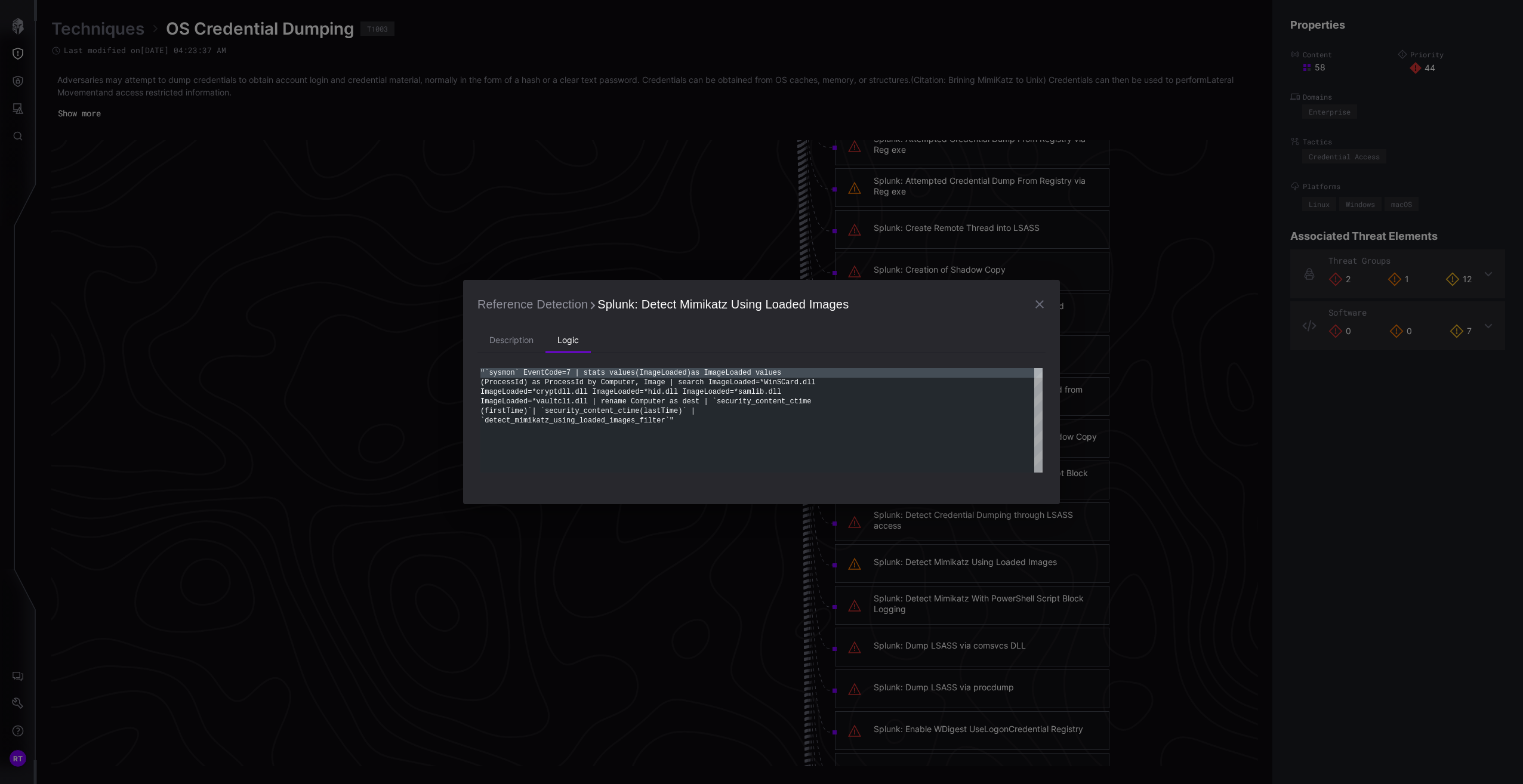
click at [1038, 301] on icon "button" at bounding box center [1040, 304] width 14 height 14
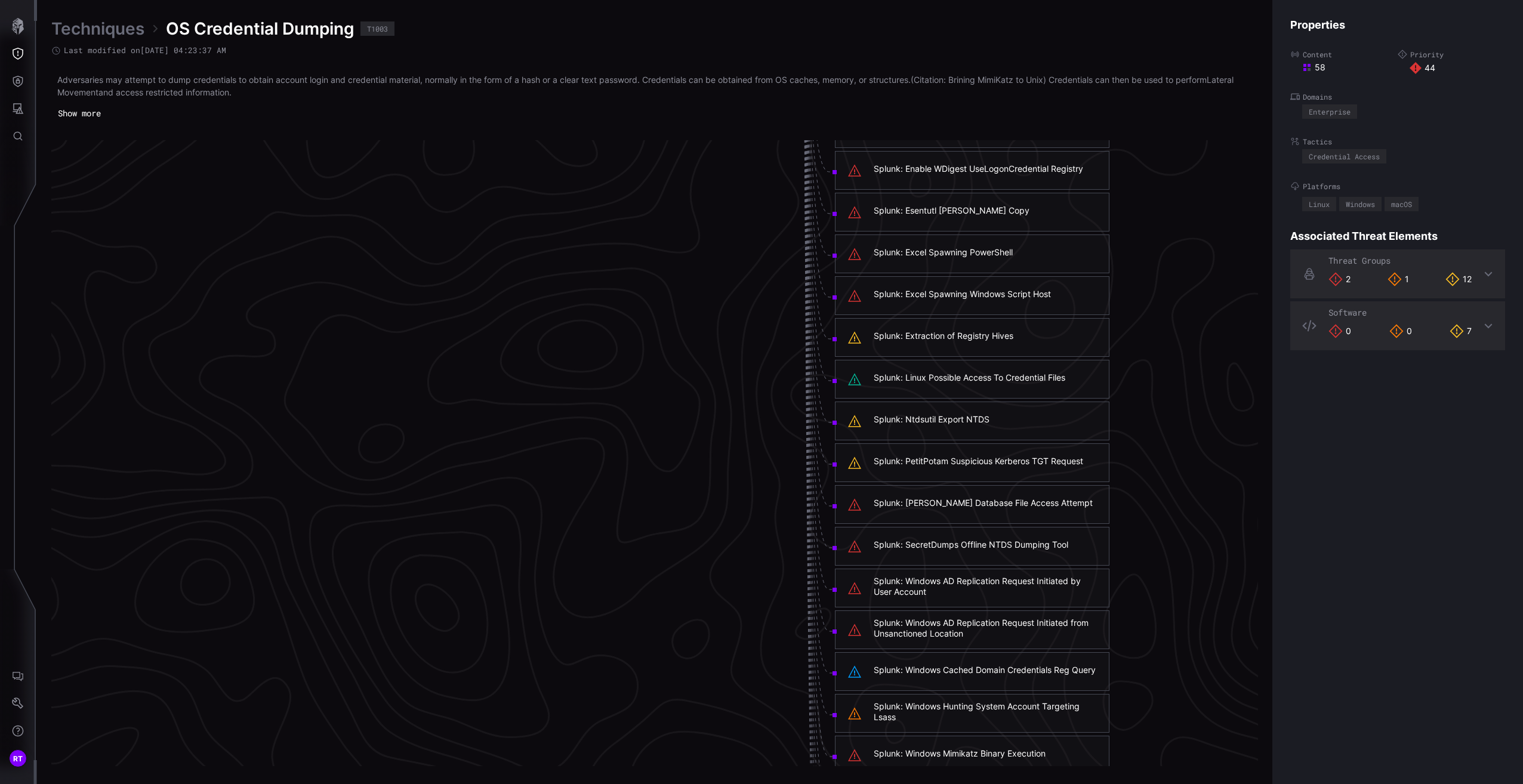
scroll to position [3501, 296]
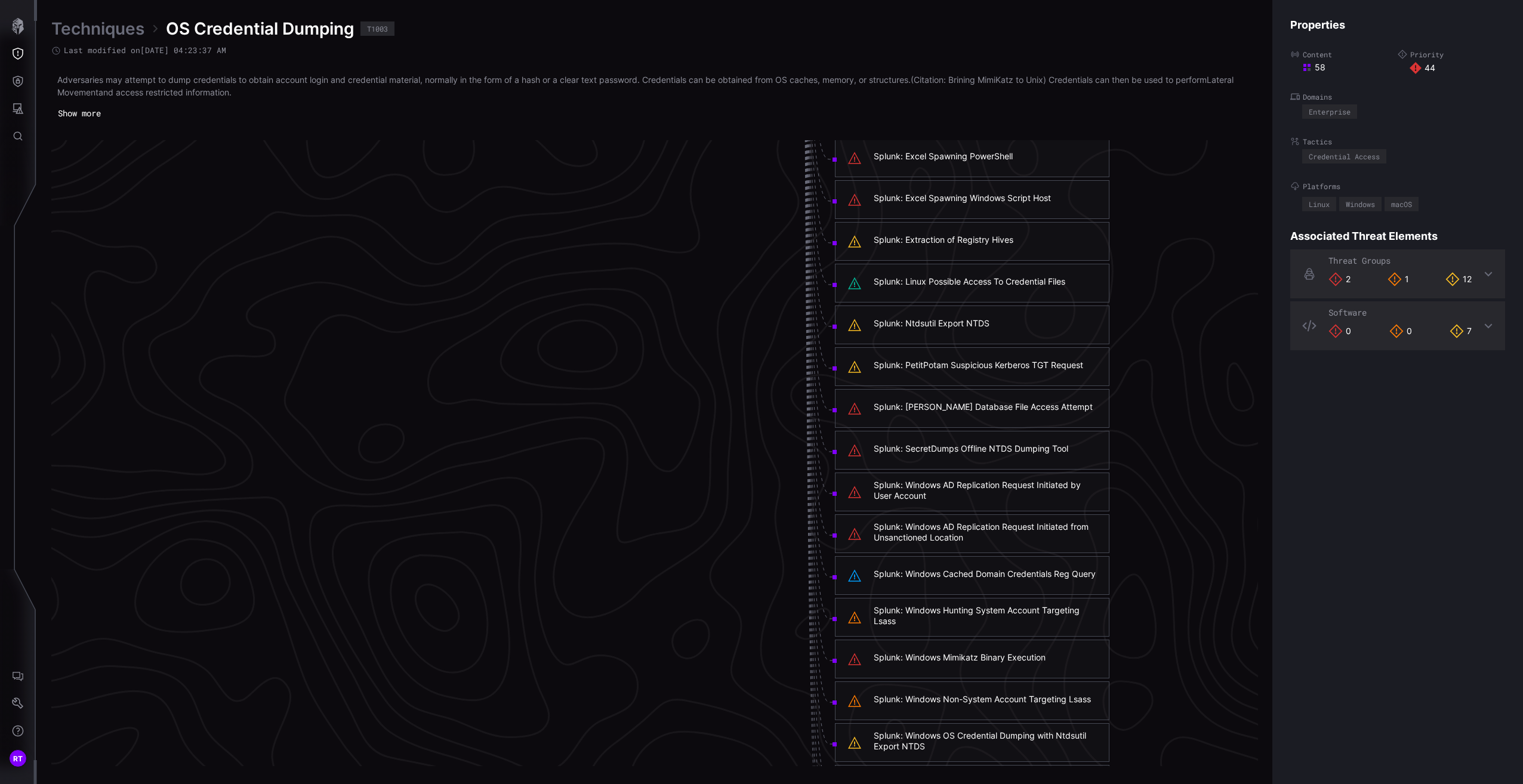
click at [965, 450] on div "Splunk: SecretDumps Offline NTDS Dumping Tool" at bounding box center [971, 448] width 194 height 11
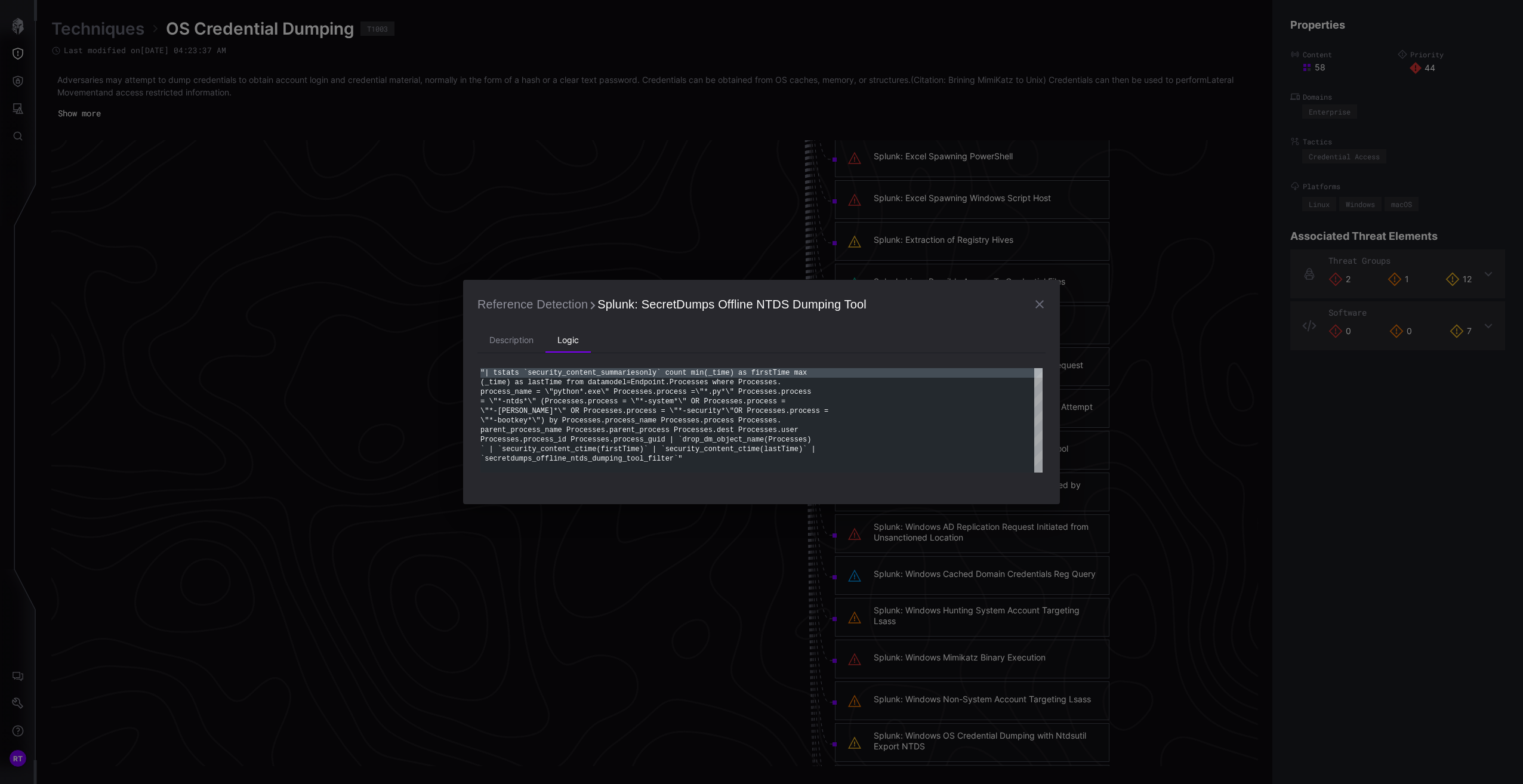
click at [1041, 307] on icon "button" at bounding box center [1039, 304] width 9 height 9
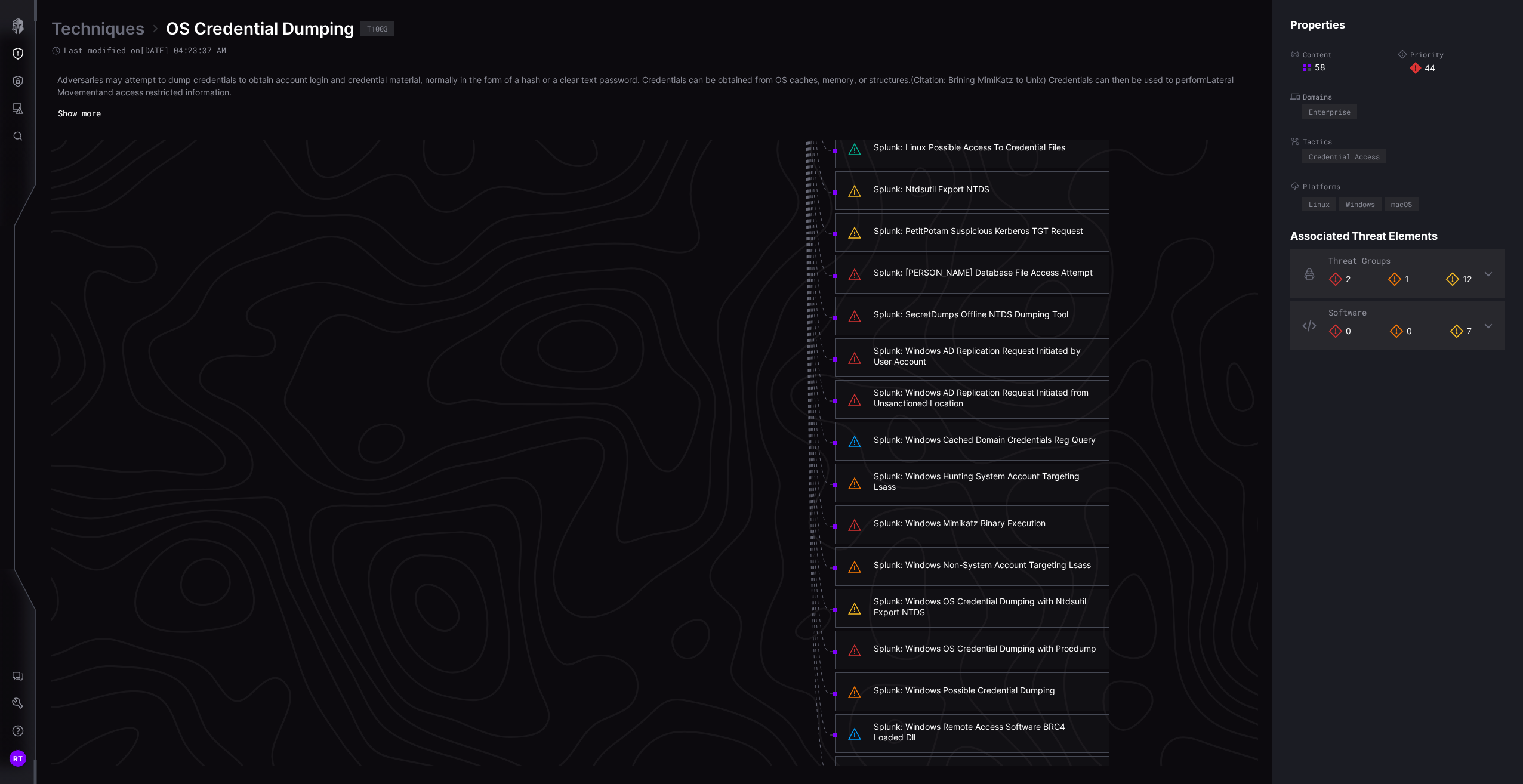
scroll to position [3620, 296]
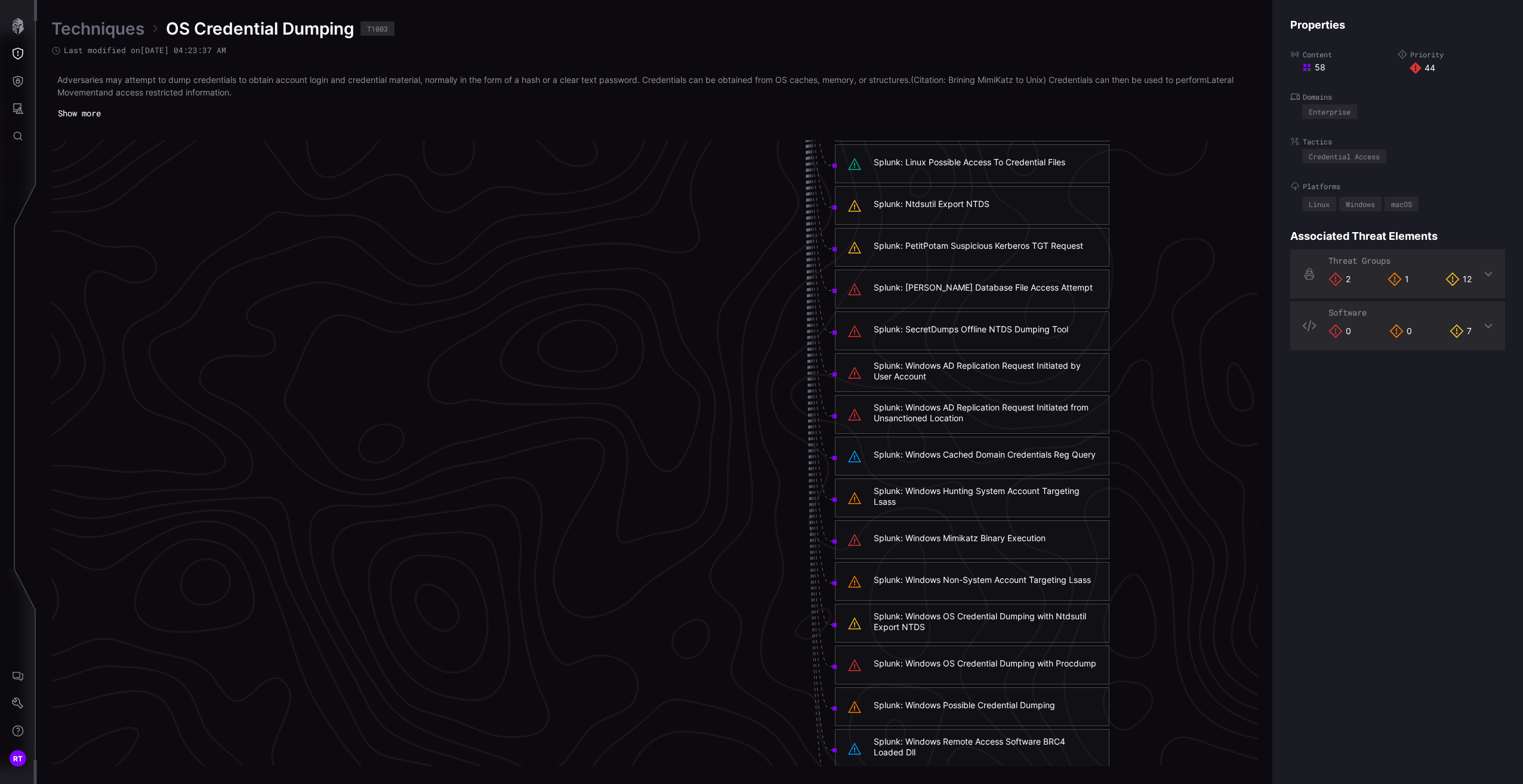
click at [967, 376] on div "Splunk: Windows AD Replication Request Initiated by User Account" at bounding box center [985, 371] width 223 height 22
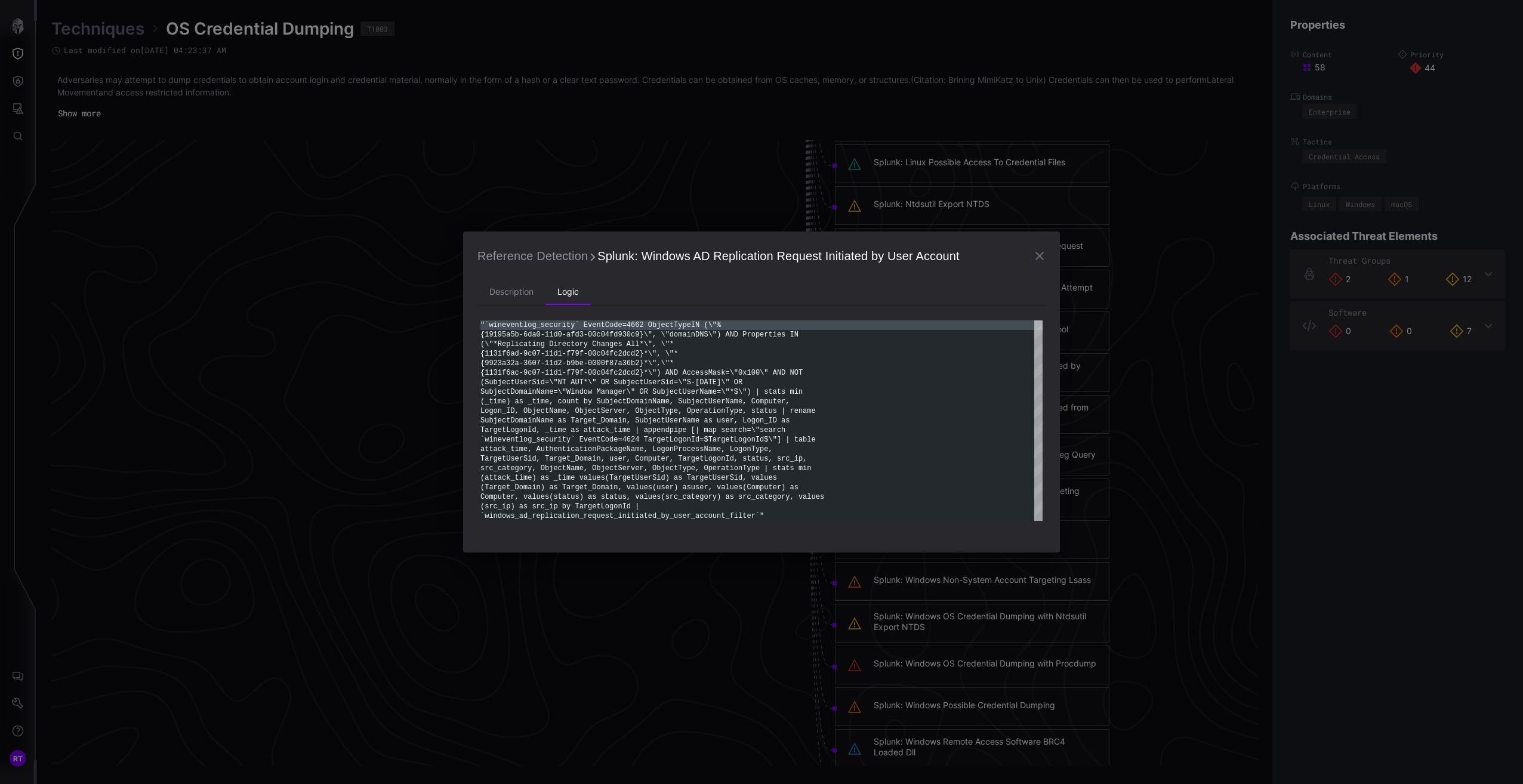
click at [1040, 257] on icon "button" at bounding box center [1039, 255] width 9 height 9
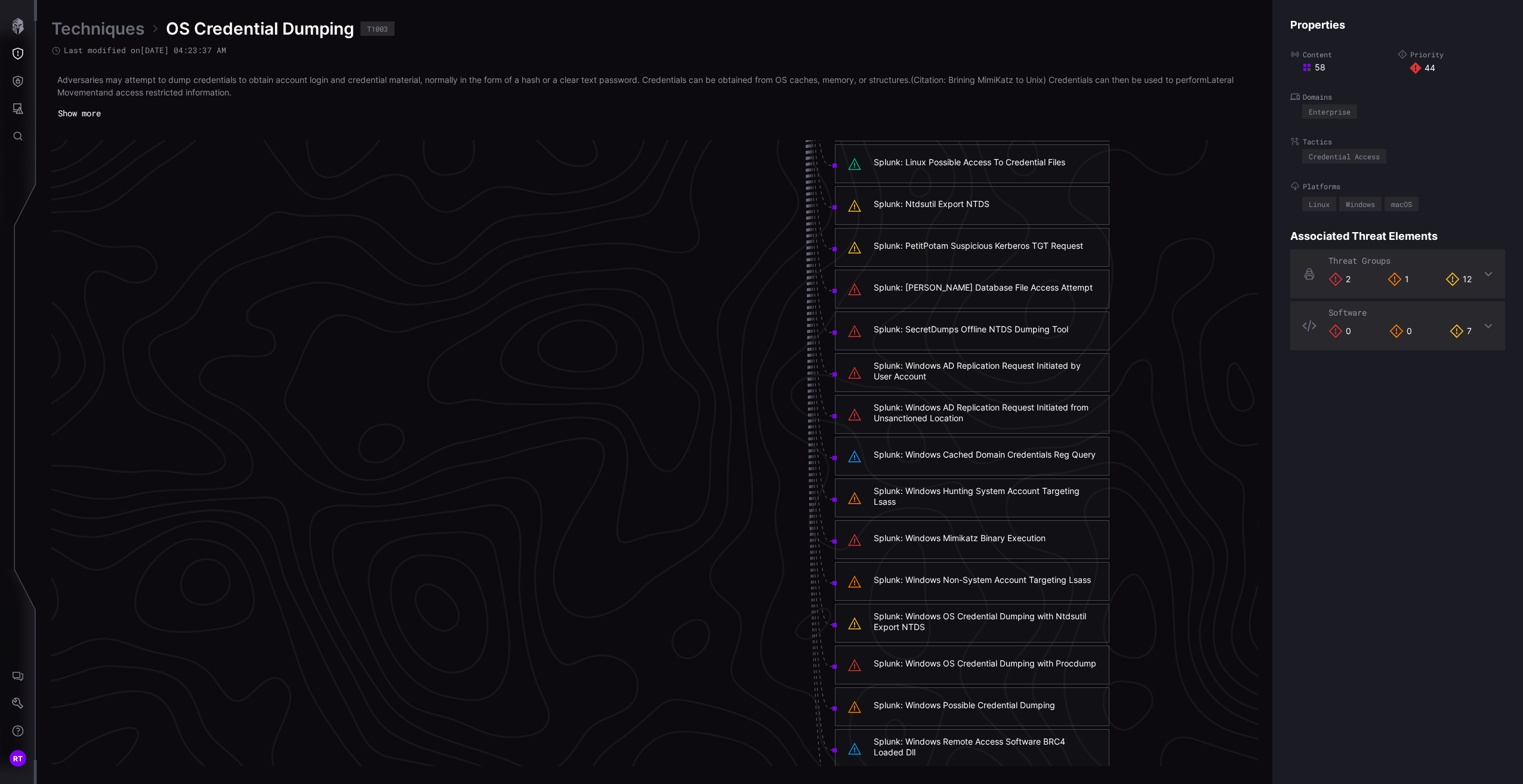
click at [961, 540] on div "Splunk: Windows Mimikatz Binary Execution" at bounding box center [959, 538] width 172 height 11
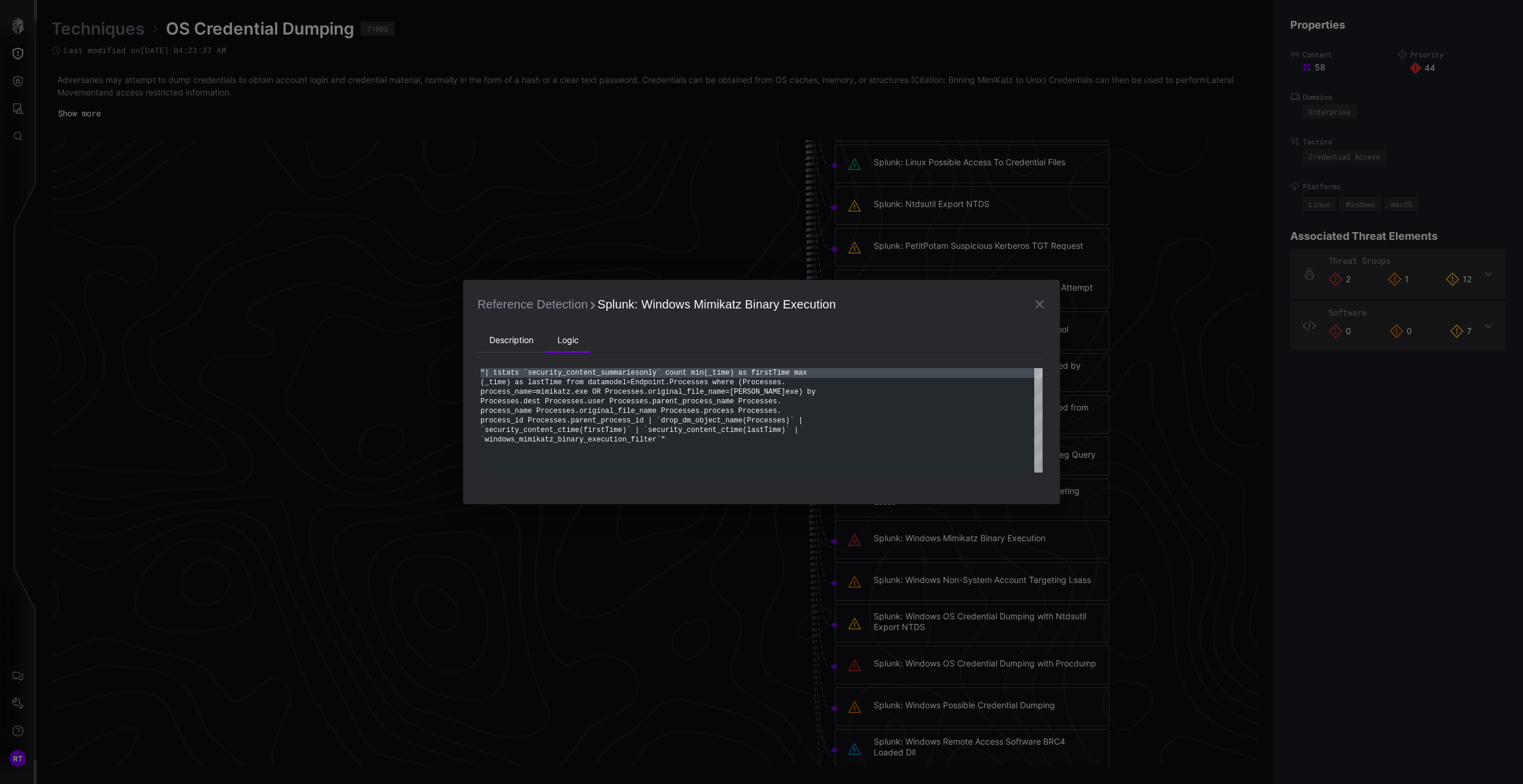
click at [522, 340] on li "Description" at bounding box center [511, 340] width 68 height 24
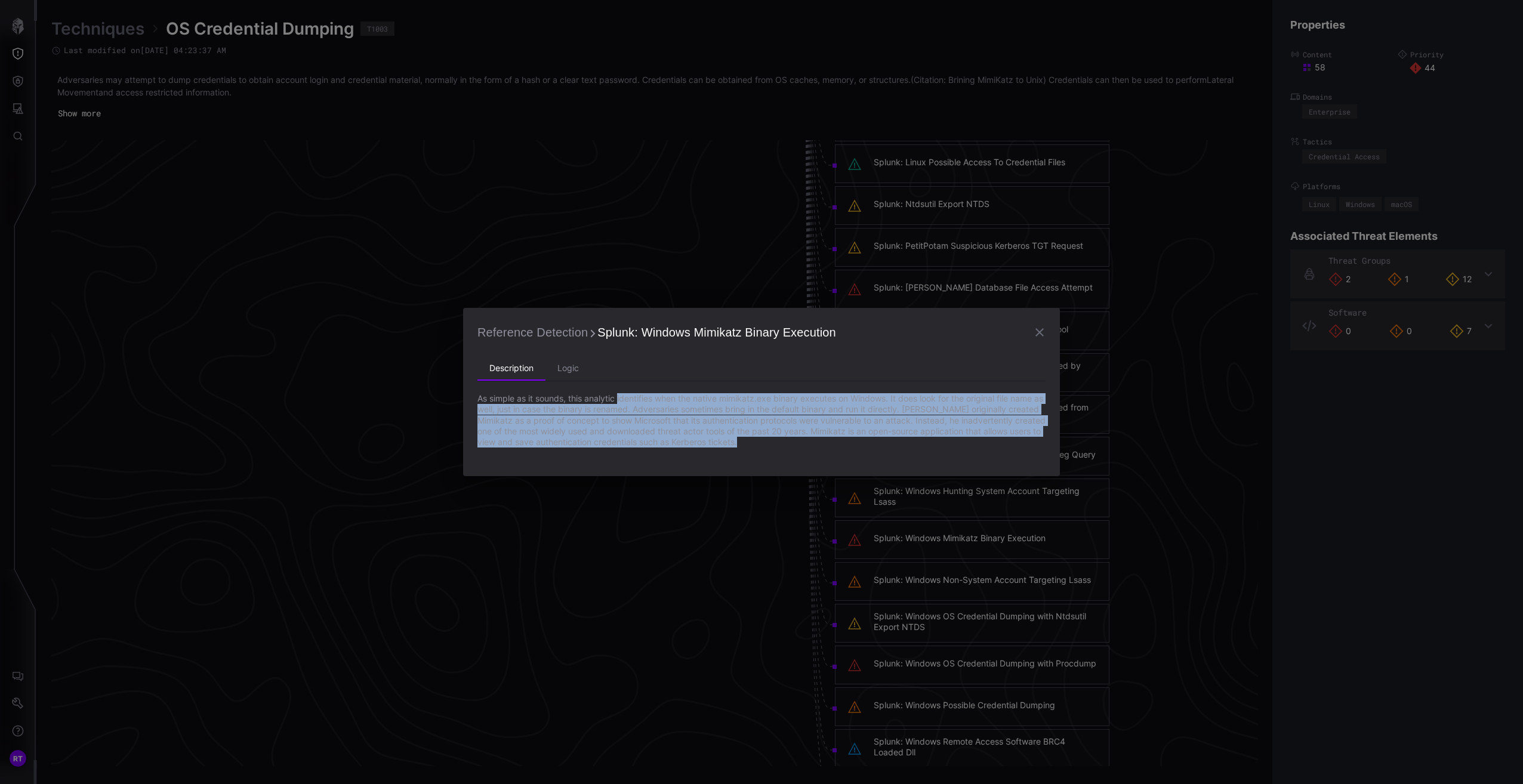
drag, startPoint x: 861, startPoint y: 442, endPoint x: 620, endPoint y: 400, distance: 244.6
click at [620, 400] on p "As simple as it sounds, this analytic identifies when the native mimikatz.exe b…" at bounding box center [761, 420] width 568 height 54
copy p "identifies when the native mimikatz.exe binary executes on Windows. It does loo…"
click at [1044, 330] on icon "button" at bounding box center [1040, 332] width 14 height 14
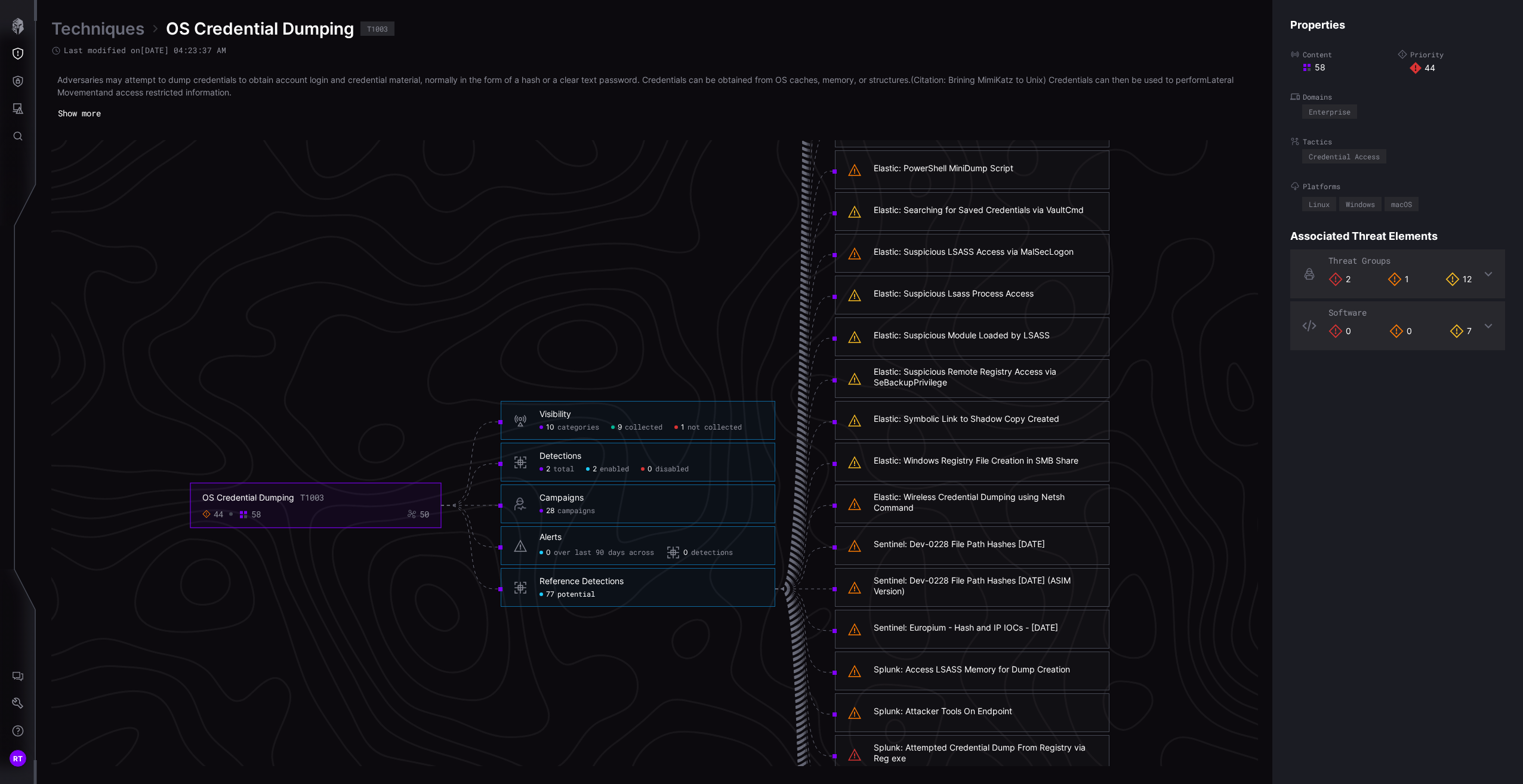
scroll to position [2274, 296]
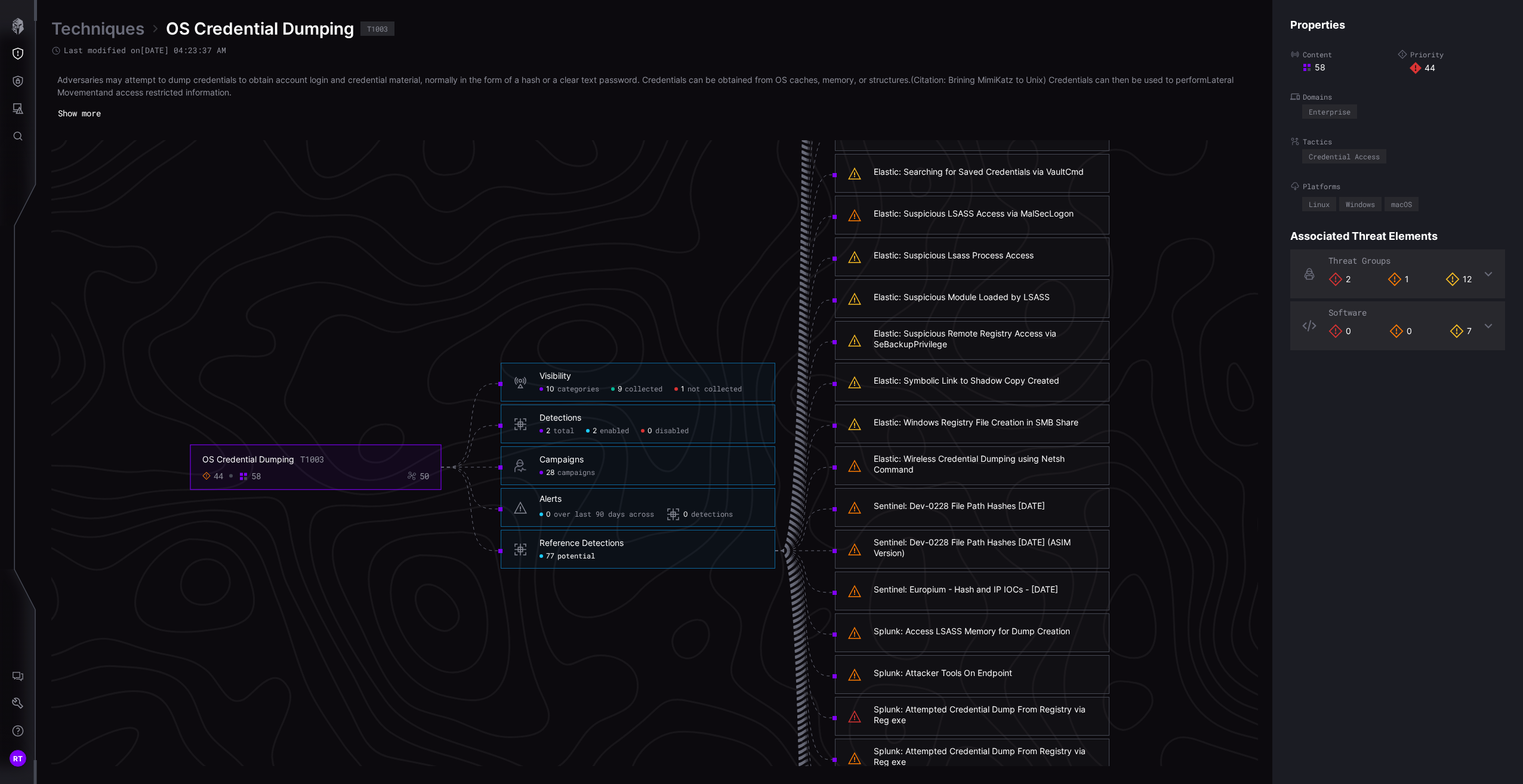
click at [113, 26] on link "Techniques" at bounding box center [97, 28] width 93 height 22
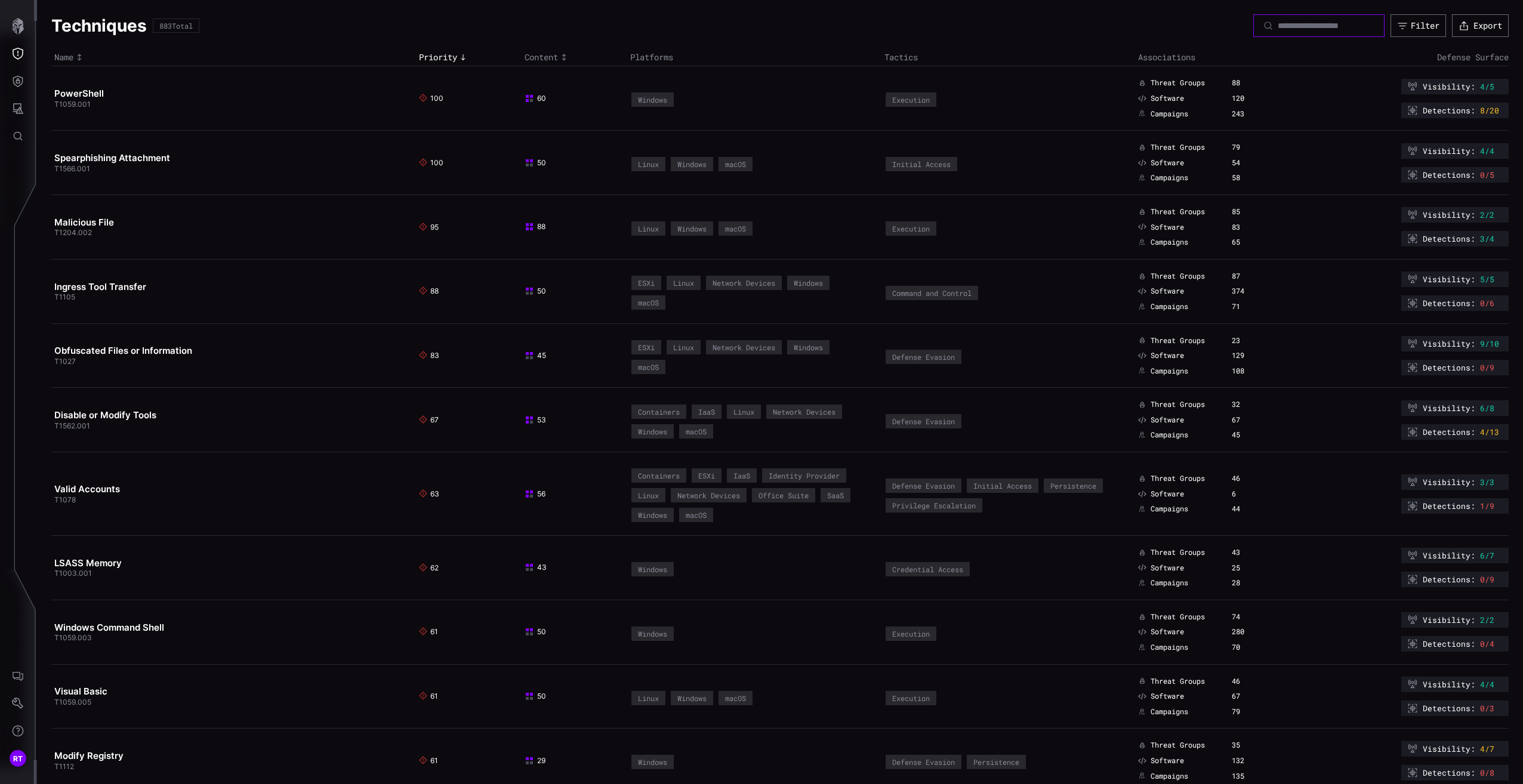
click at [1298, 28] on input at bounding box center [1319, 26] width 84 height 11
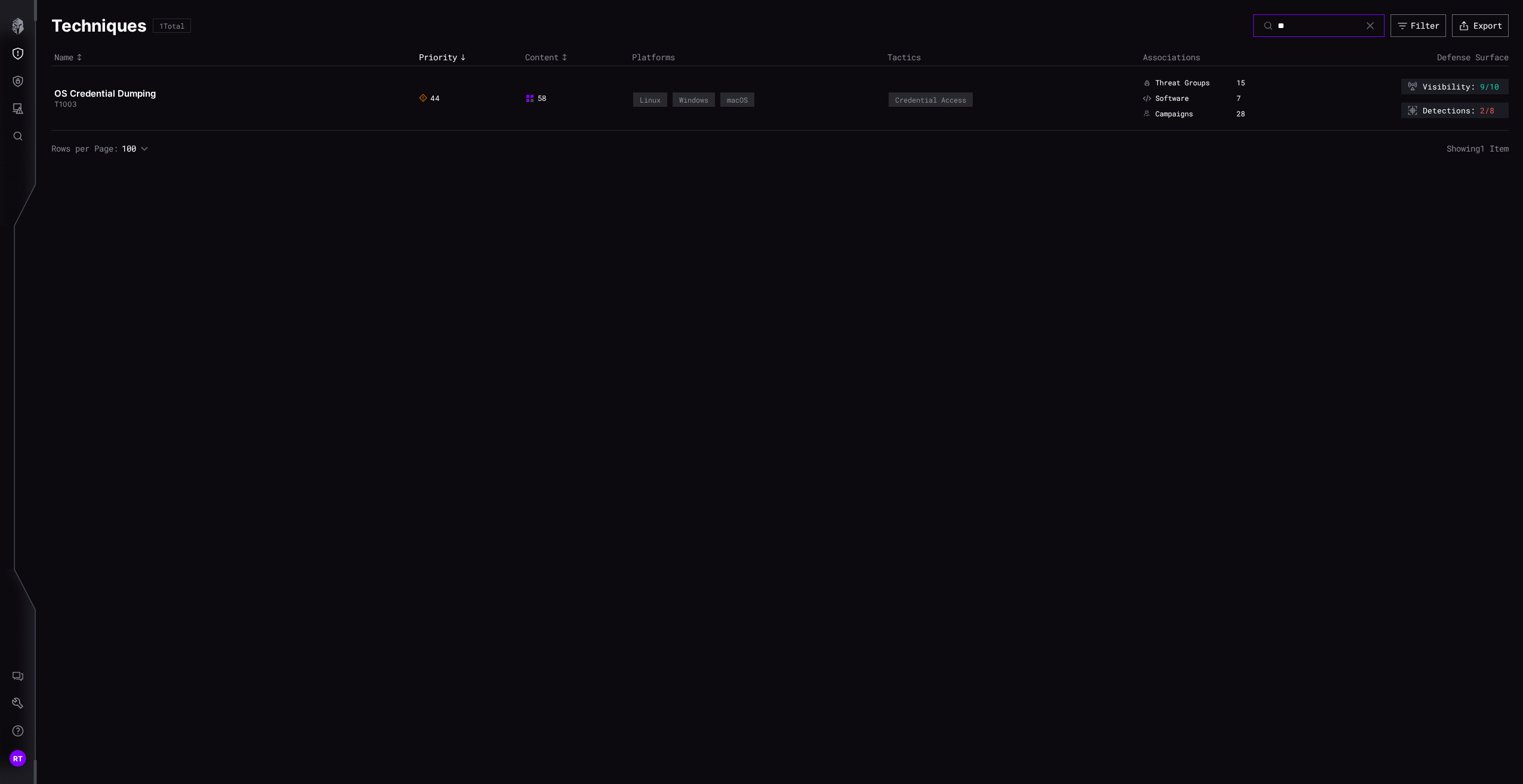
type input "*"
type input "**********"
click at [112, 93] on link "Pass the Hash" at bounding box center [85, 93] width 62 height 11
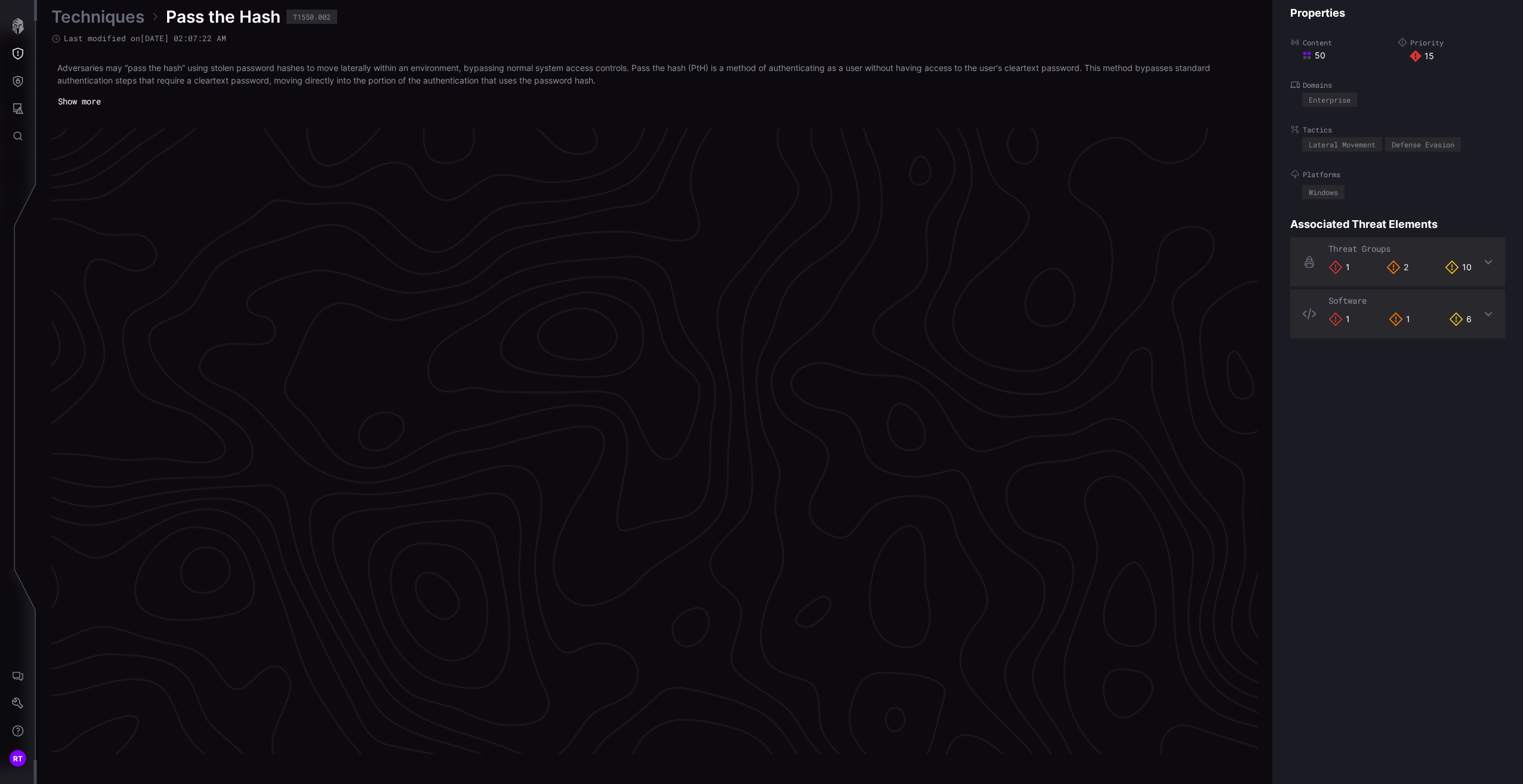
scroll to position [2376, 296]
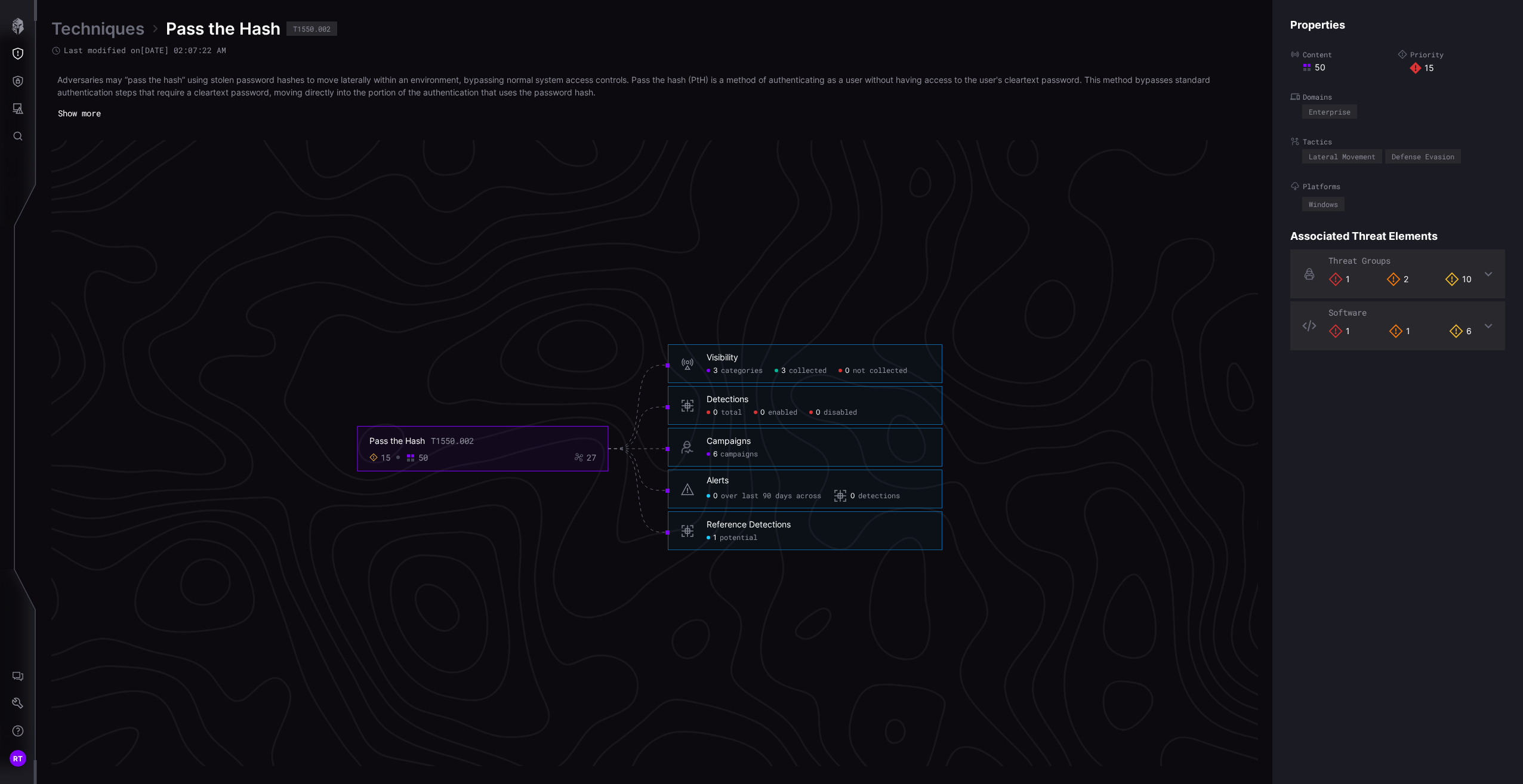
click at [729, 540] on span "potential" at bounding box center [738, 538] width 38 height 10
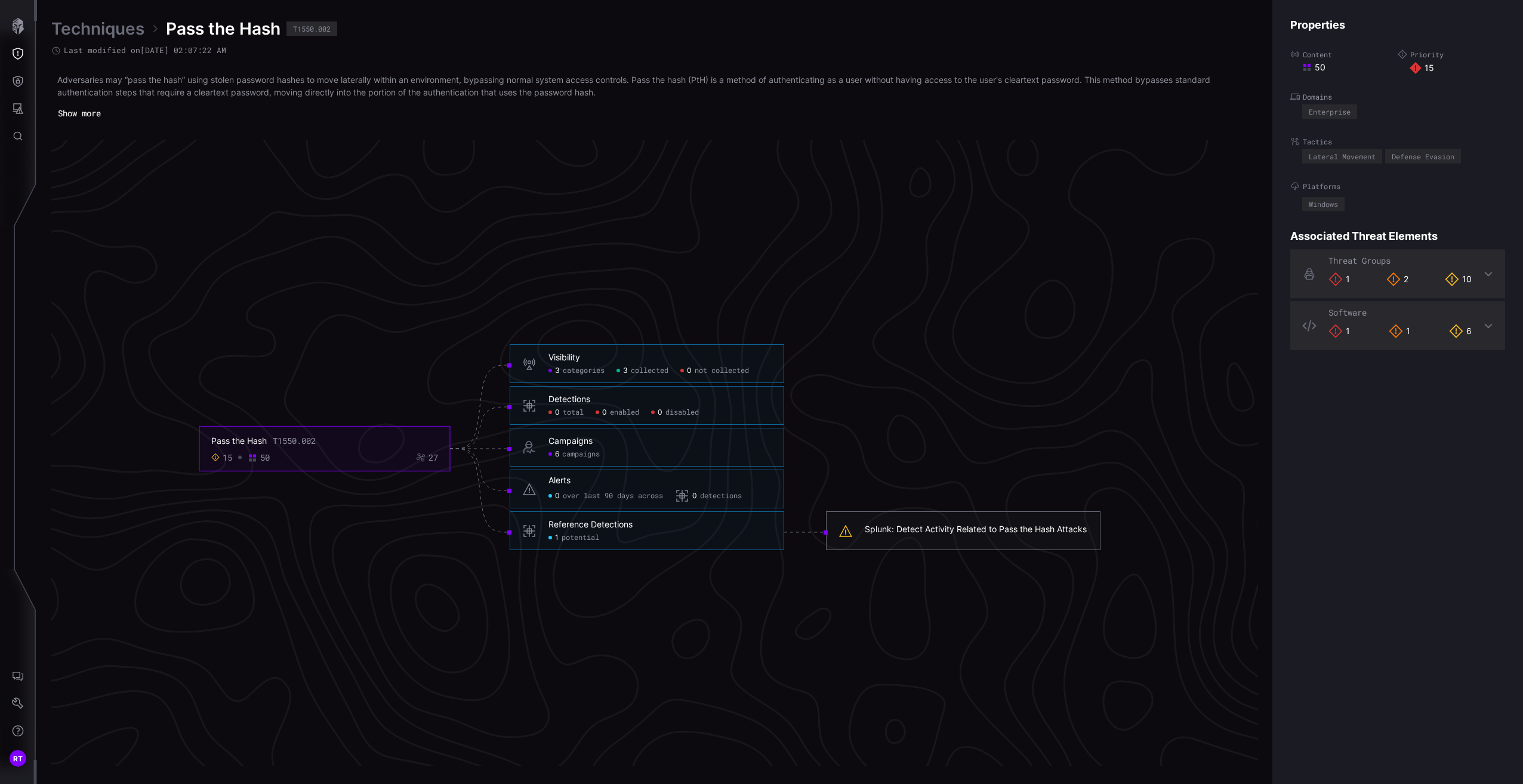
click at [940, 532] on div "Splunk: Detect Activity Related to Pass the Hash Attacks" at bounding box center [975, 529] width 222 height 11
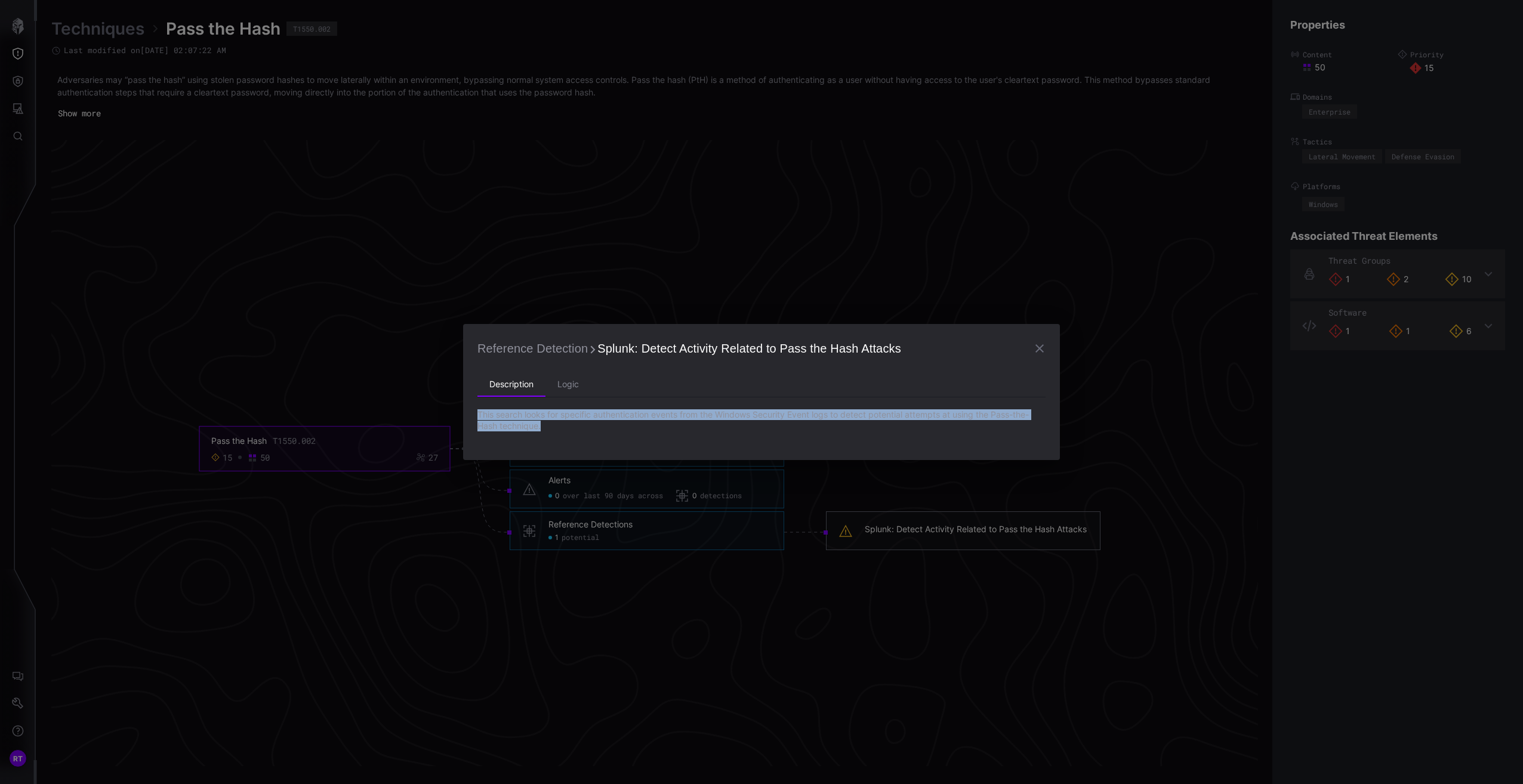
drag, startPoint x: 545, startPoint y: 426, endPoint x: 474, endPoint y: 419, distance: 71.3
click at [474, 419] on div "Reference Detection Splunk: Detect Activity Related to Pass the Hash Attacks De…" at bounding box center [761, 392] width 597 height 136
copy p "This search looks for specific authentication events from the Windows Security …"
click at [1038, 346] on icon "button" at bounding box center [1039, 348] width 9 height 9
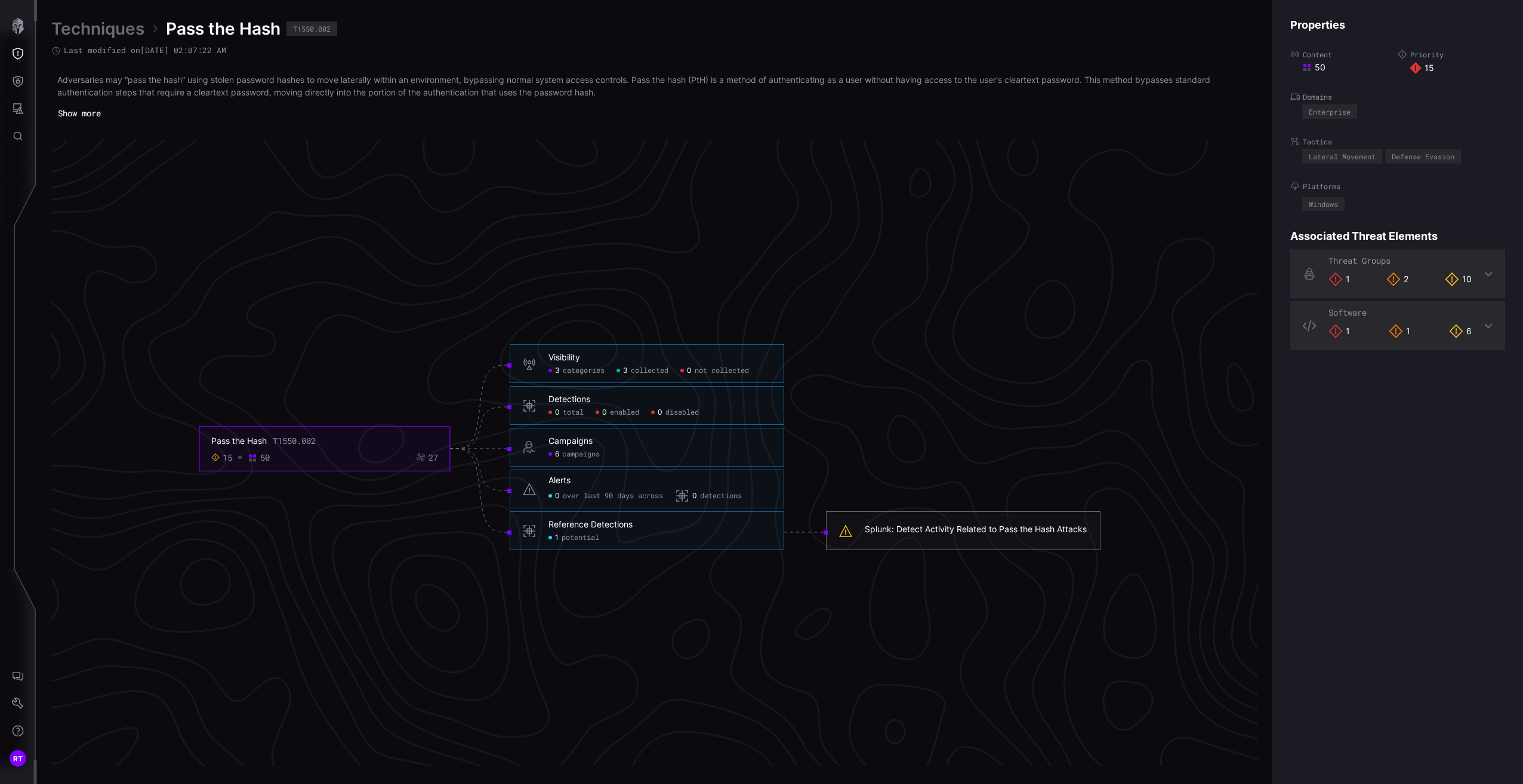
click at [944, 525] on div "Splunk: Detect Activity Related to Pass the Hash Attacks" at bounding box center [975, 529] width 222 height 11
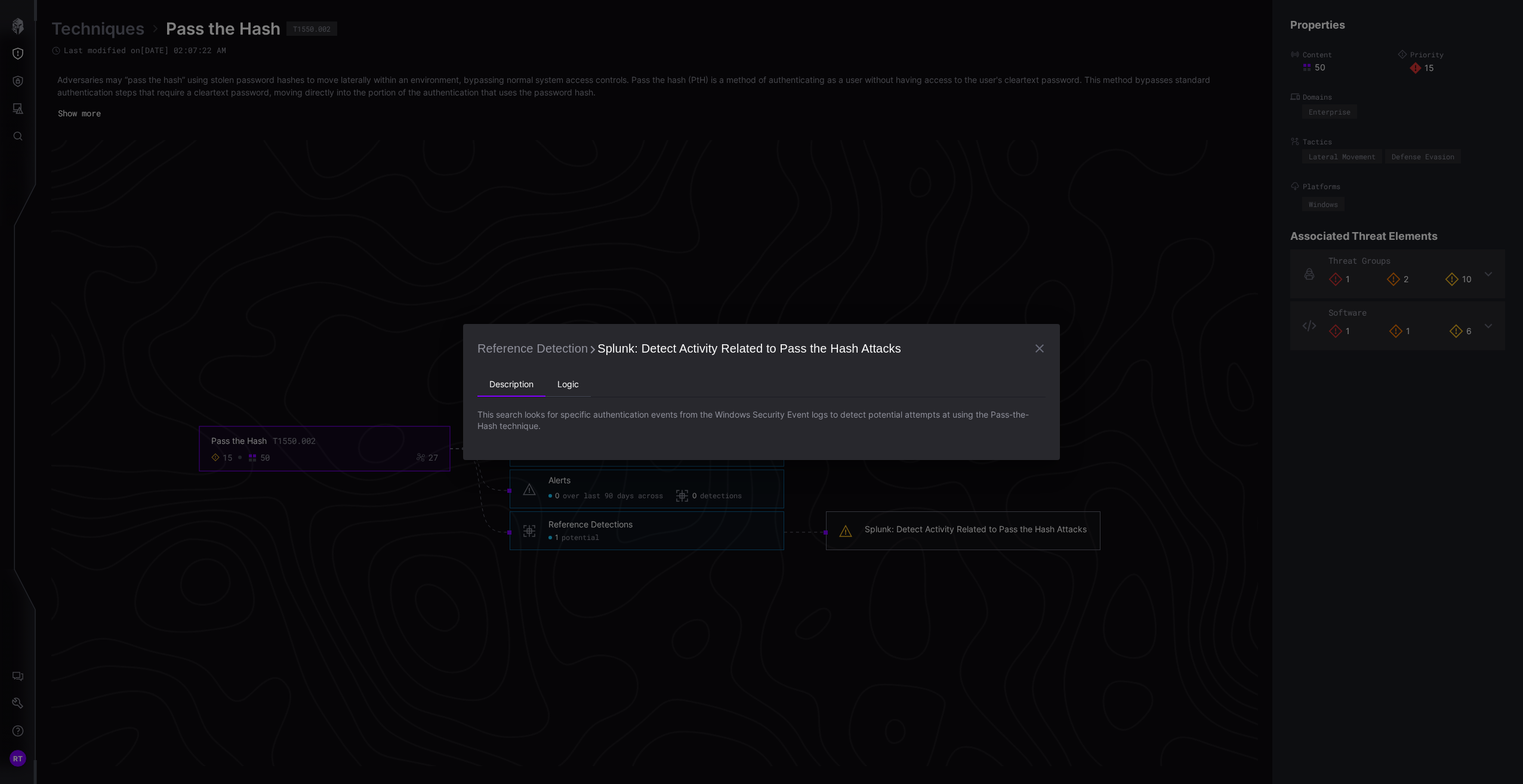
click at [566, 389] on li "Logic" at bounding box center [568, 384] width 45 height 24
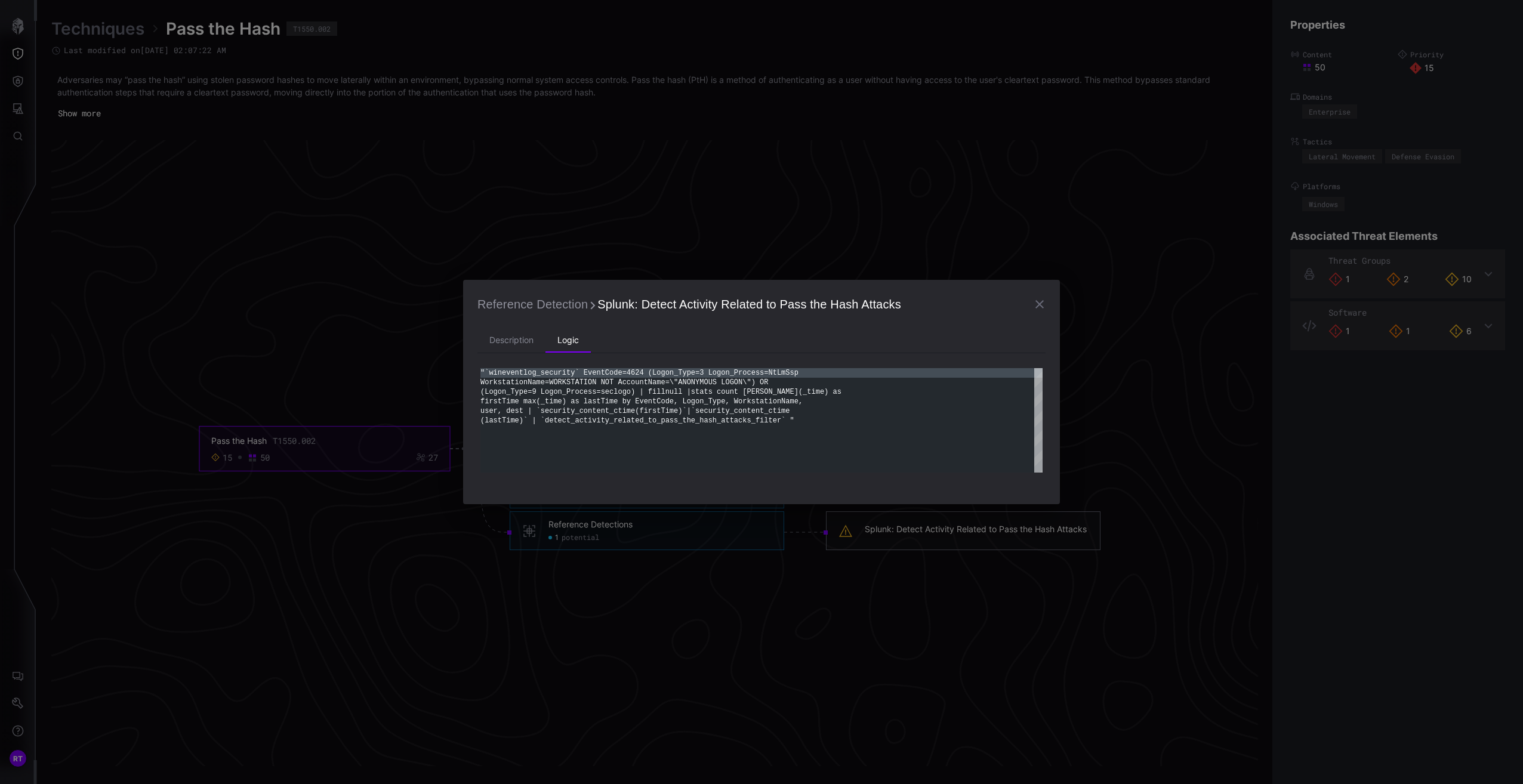
scroll to position [0, 0]
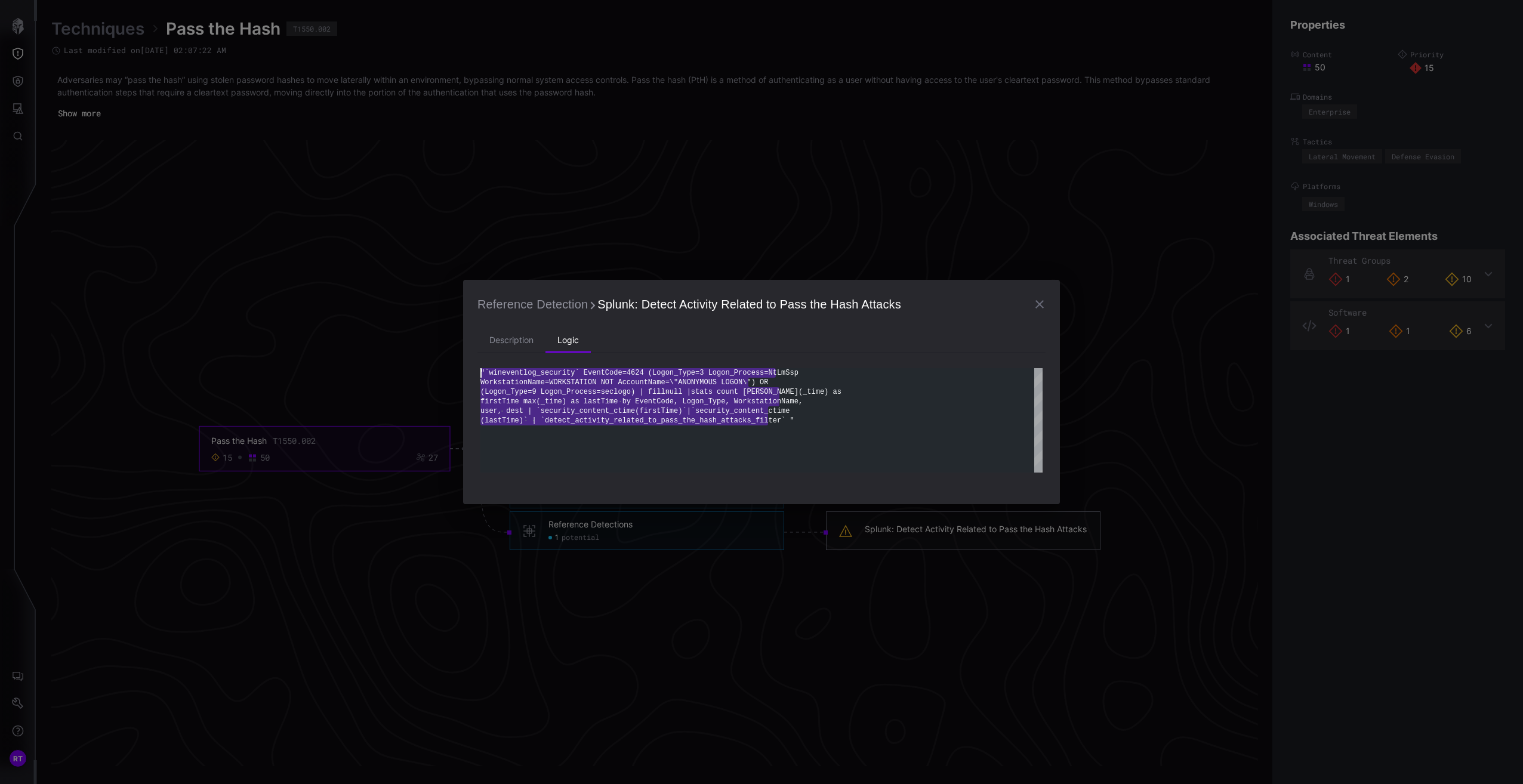
drag, startPoint x: 778, startPoint y: 421, endPoint x: 465, endPoint y: 372, distance: 316.8
click at [481, 372] on div ""`wineventlog_security` EventCode=4624 (Logon_Type =3 Logon_Process=NtLmSsp Wor…" at bounding box center [762, 420] width 562 height 105
